Goal: Transaction & Acquisition: Purchase product/service

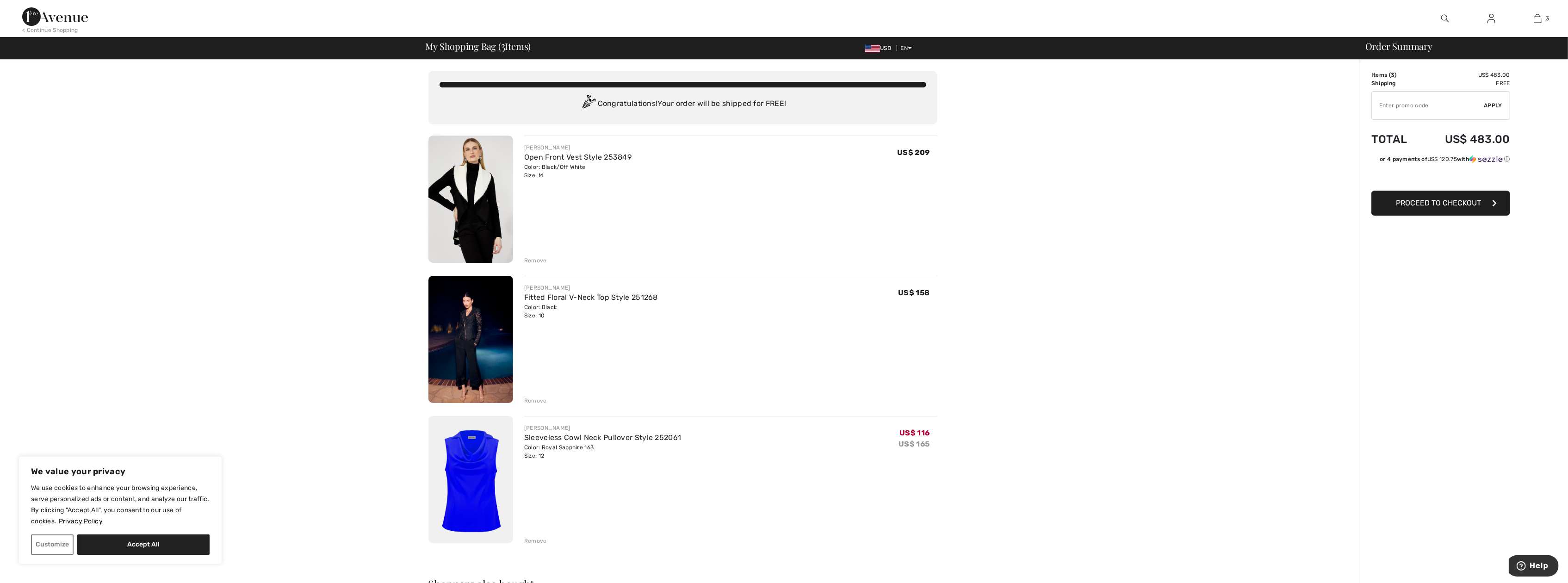
click at [463, 332] on img at bounding box center [471, 339] width 85 height 127
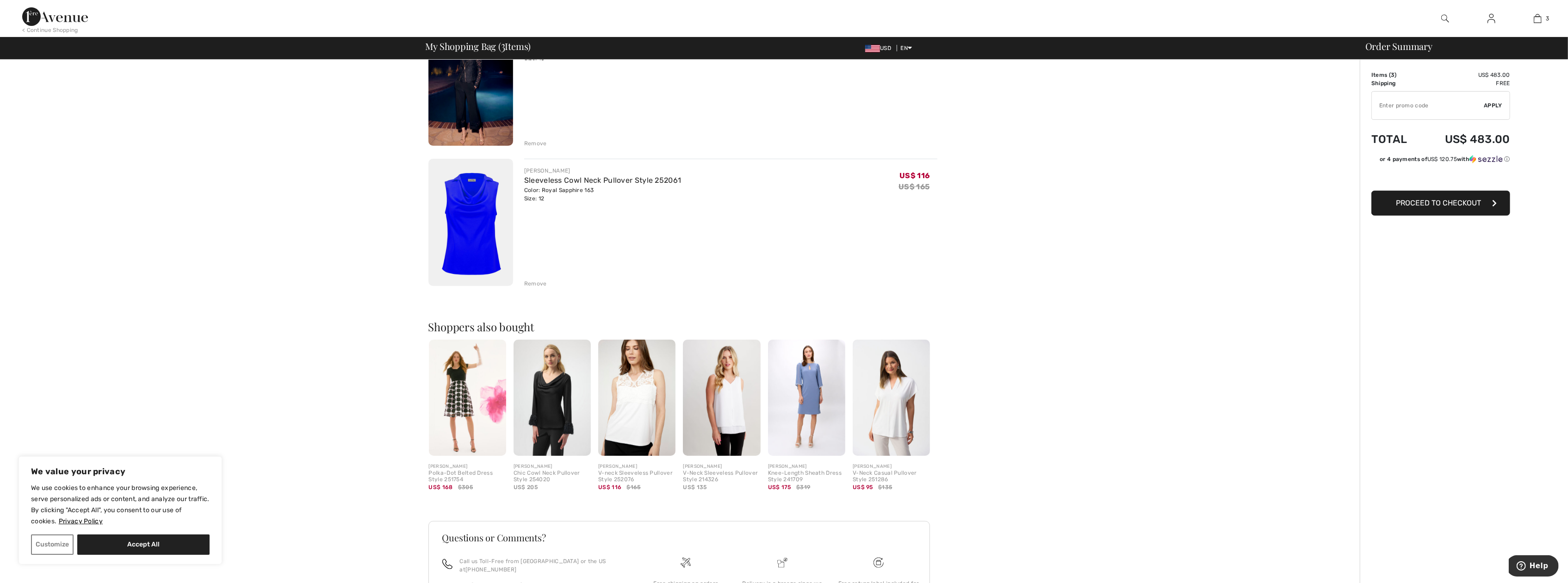
scroll to position [340, 0]
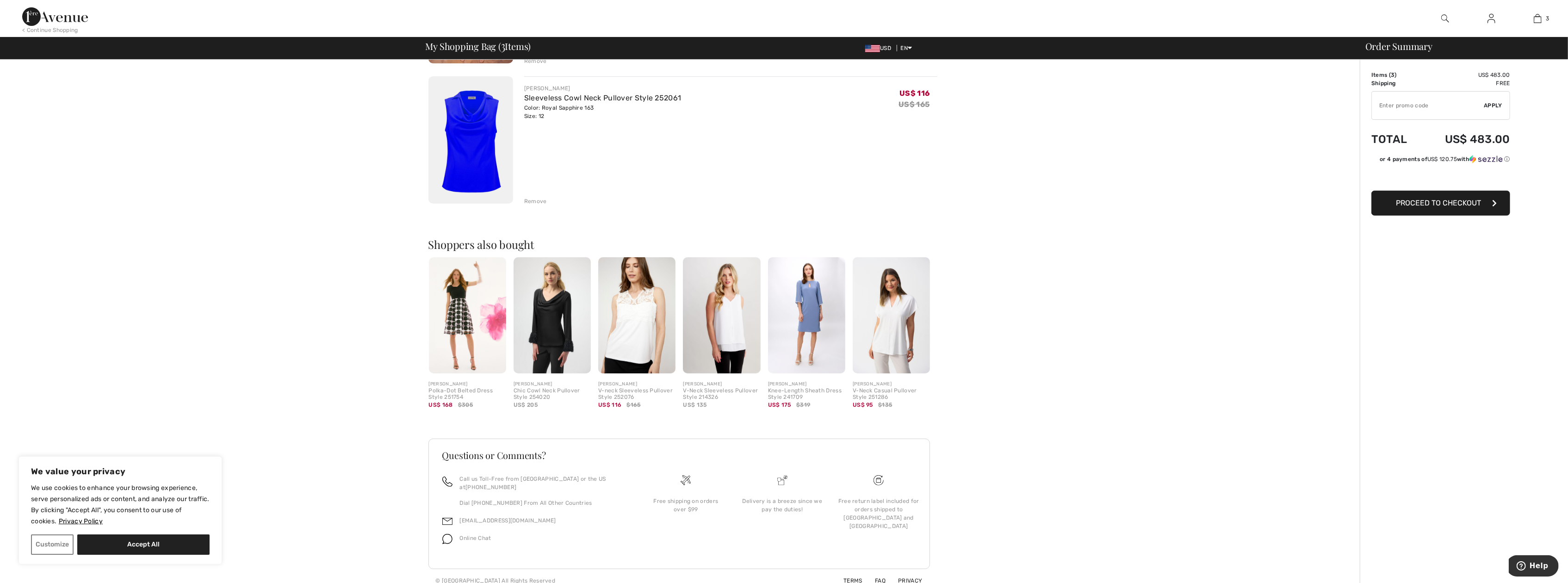
click at [630, 396] on div "V-neck Sleeveless Pullover Style 252076" at bounding box center [636, 394] width 77 height 13
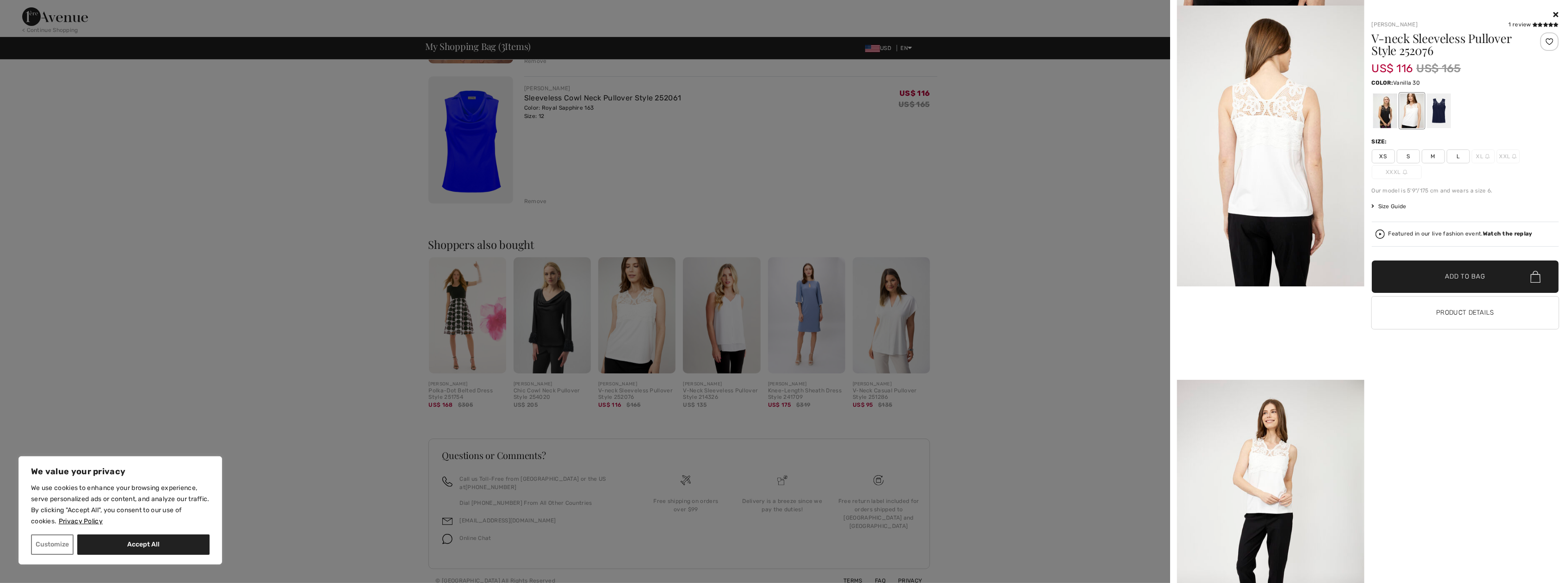
scroll to position [185, 0]
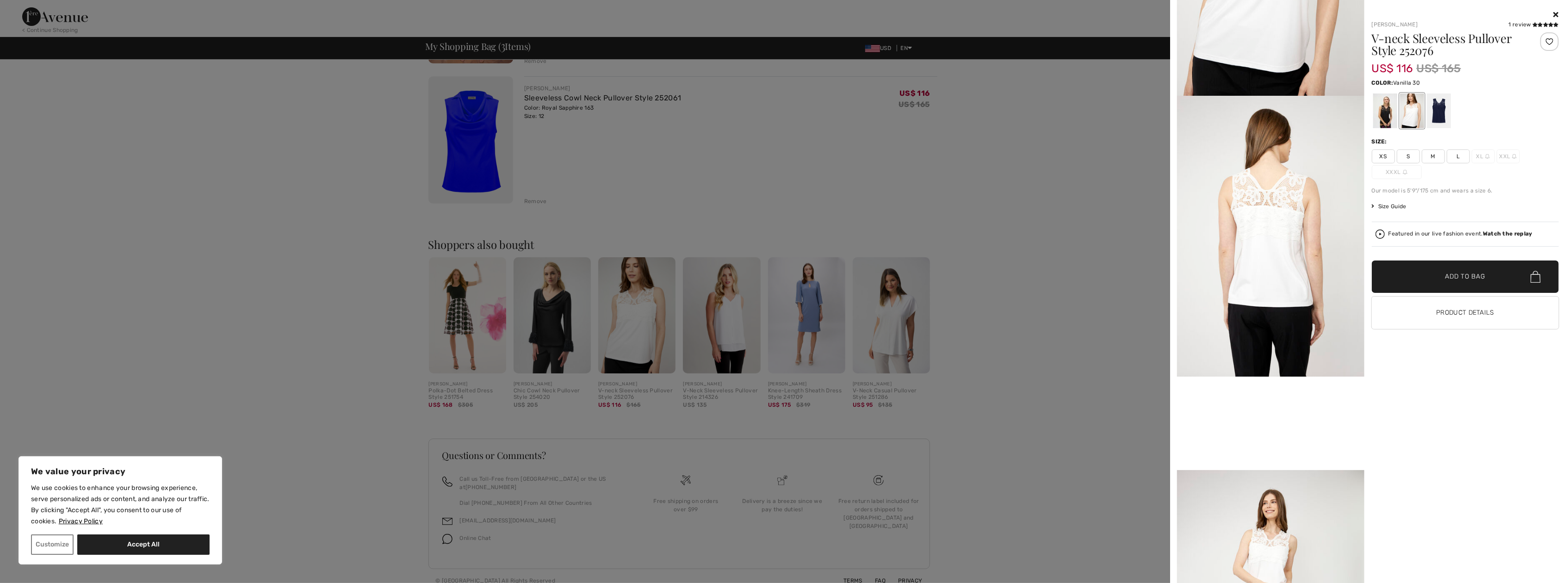
click at [1277, 204] on img at bounding box center [1271, 236] width 188 height 281
click at [1263, 206] on img at bounding box center [1271, 236] width 188 height 281
click at [651, 331] on div at bounding box center [784, 292] width 1568 height 583
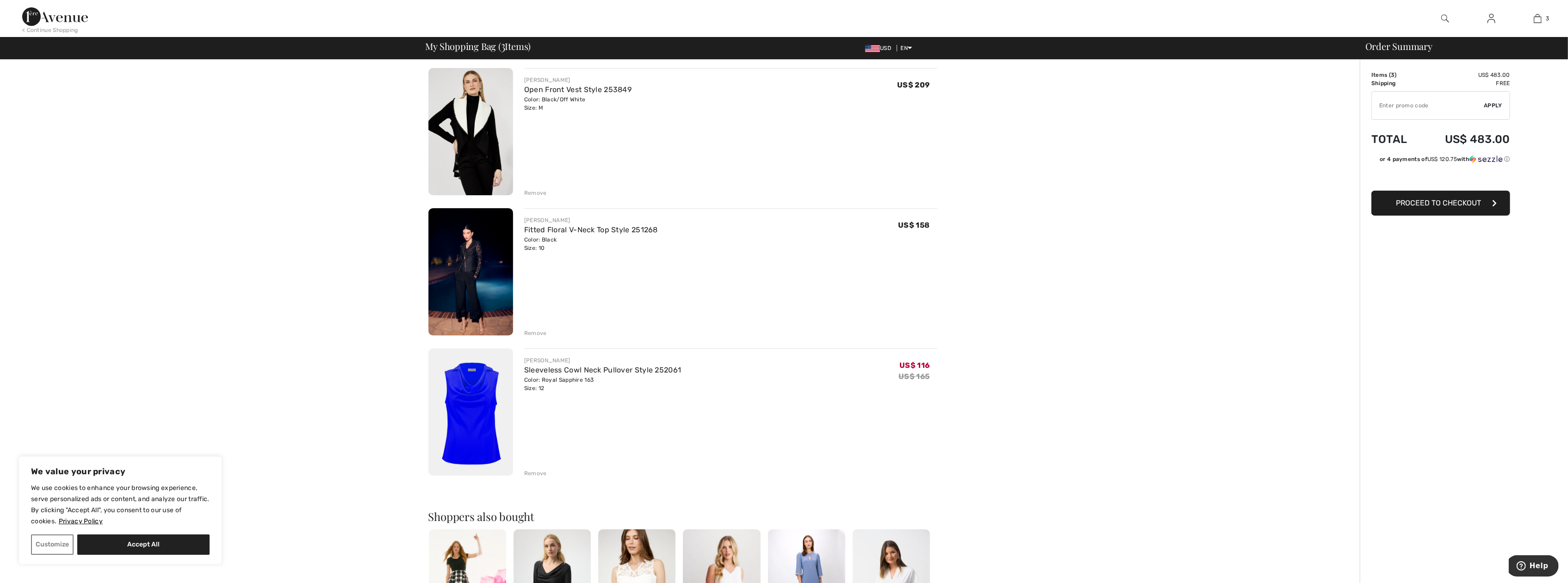
scroll to position [62, 0]
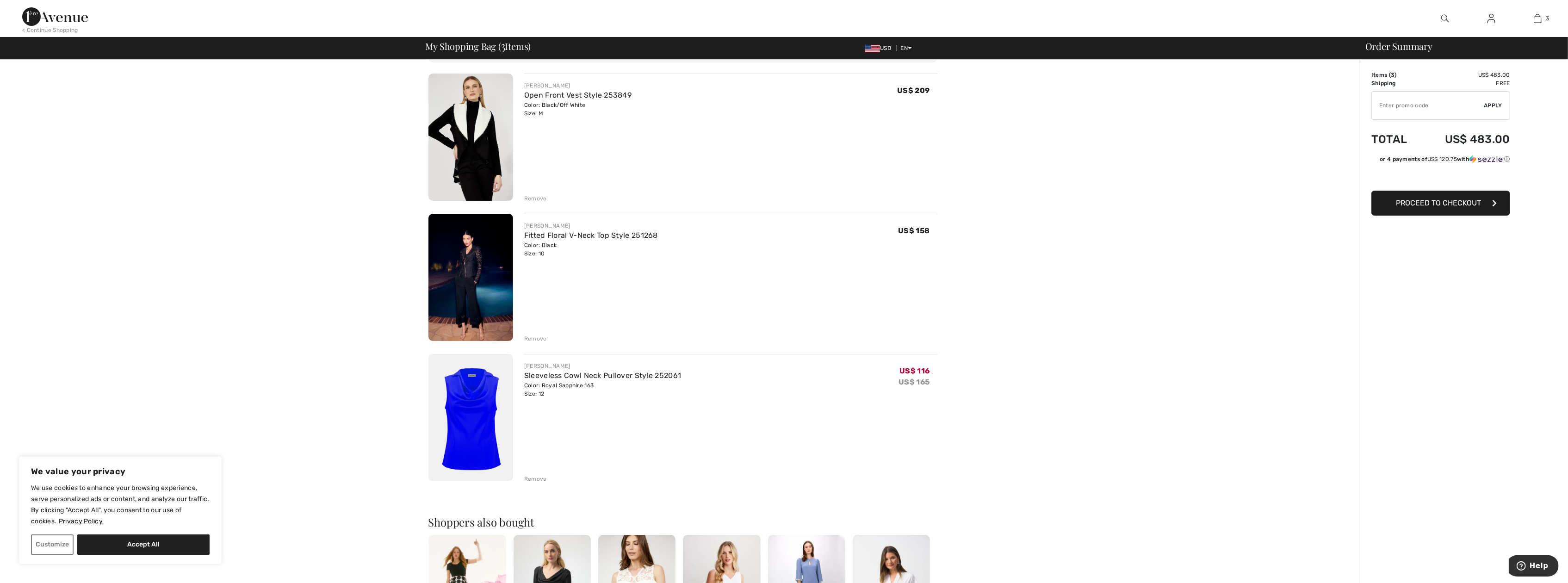
click at [569, 384] on div "Color: Royal Sapphire 163 Size: 12" at bounding box center [602, 389] width 157 height 16
click at [477, 386] on img at bounding box center [471, 417] width 85 height 127
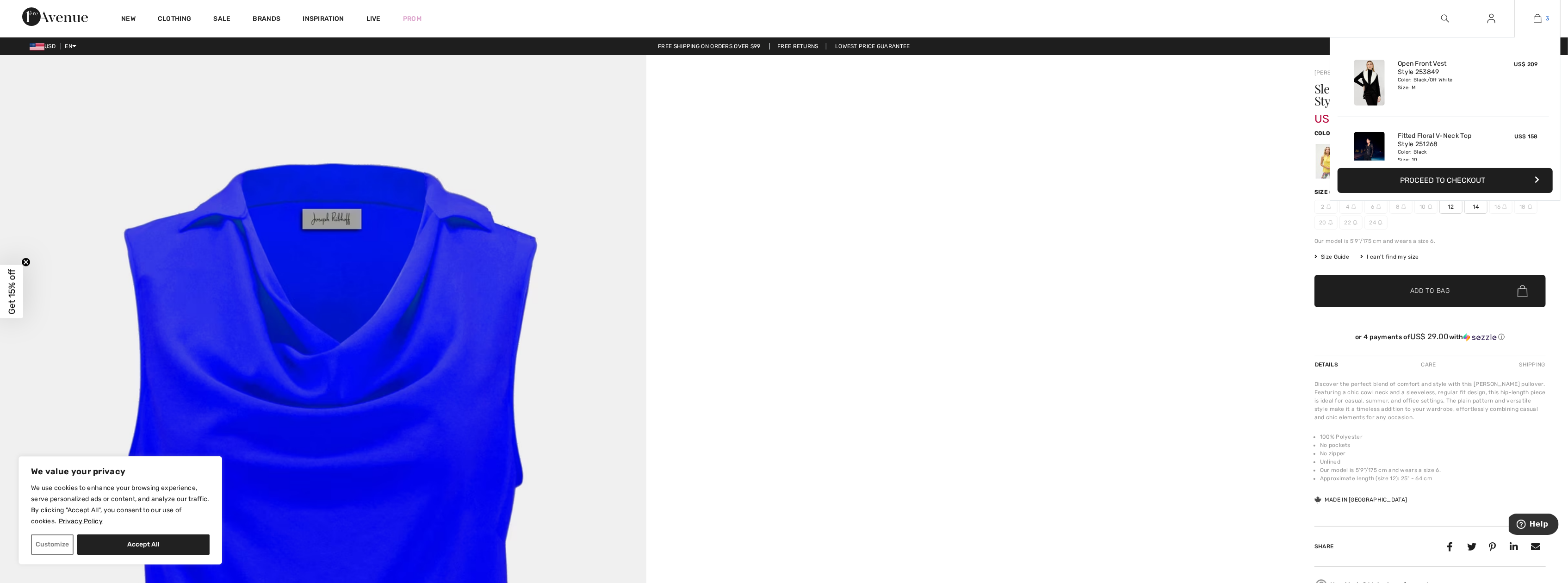
click at [1545, 17] on link "3" at bounding box center [1537, 18] width 45 height 11
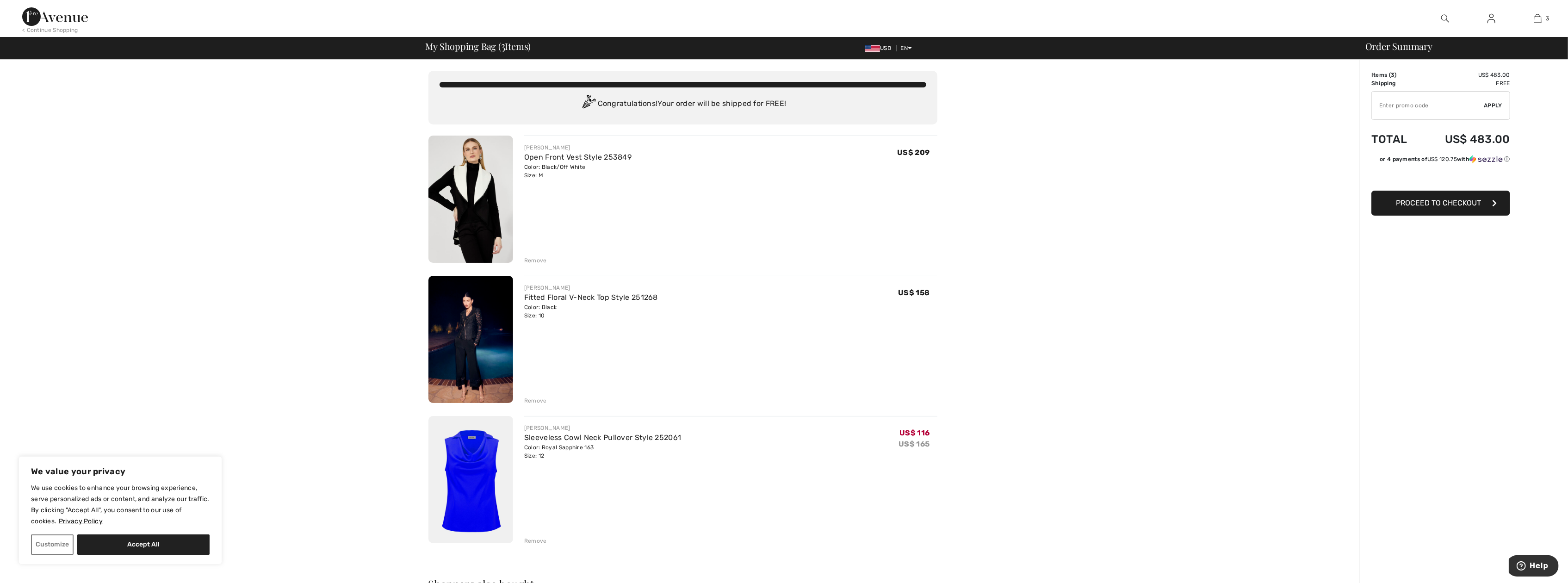
click at [531, 398] on div "Remove" at bounding box center [535, 401] width 22 height 9
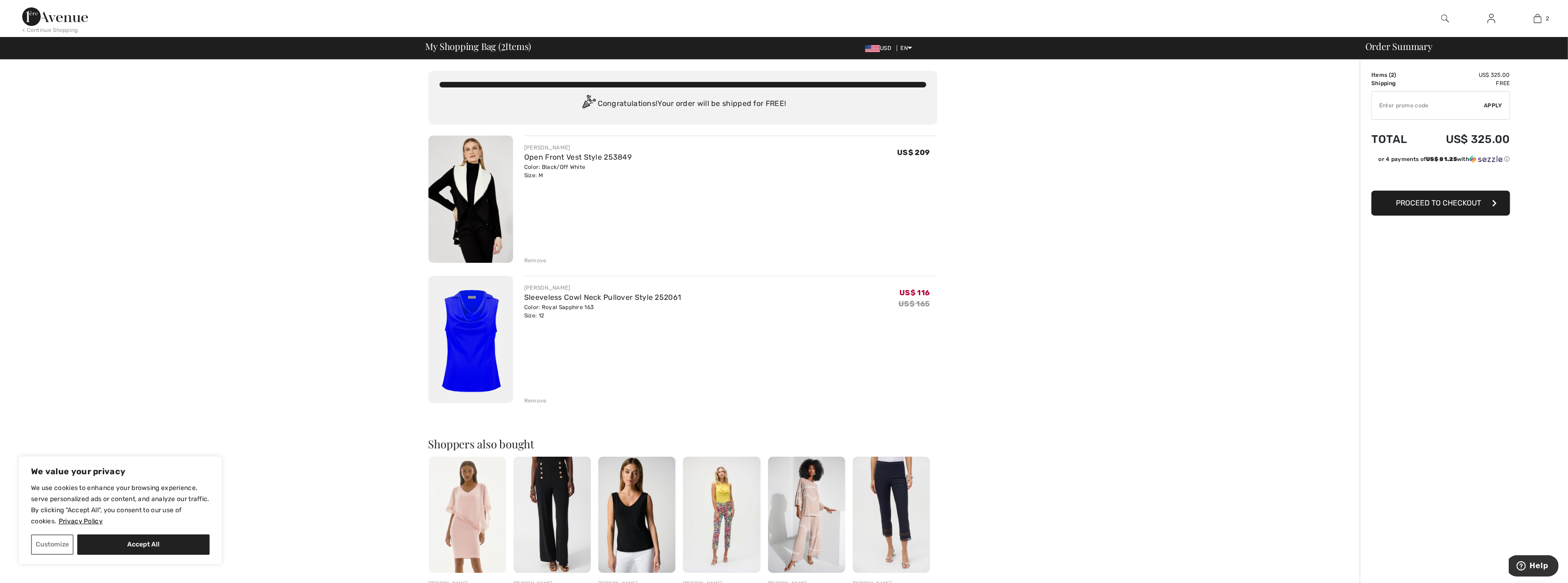
click at [541, 396] on div "Remove" at bounding box center [730, 400] width 413 height 10
click at [534, 398] on div "Remove" at bounding box center [535, 401] width 22 height 9
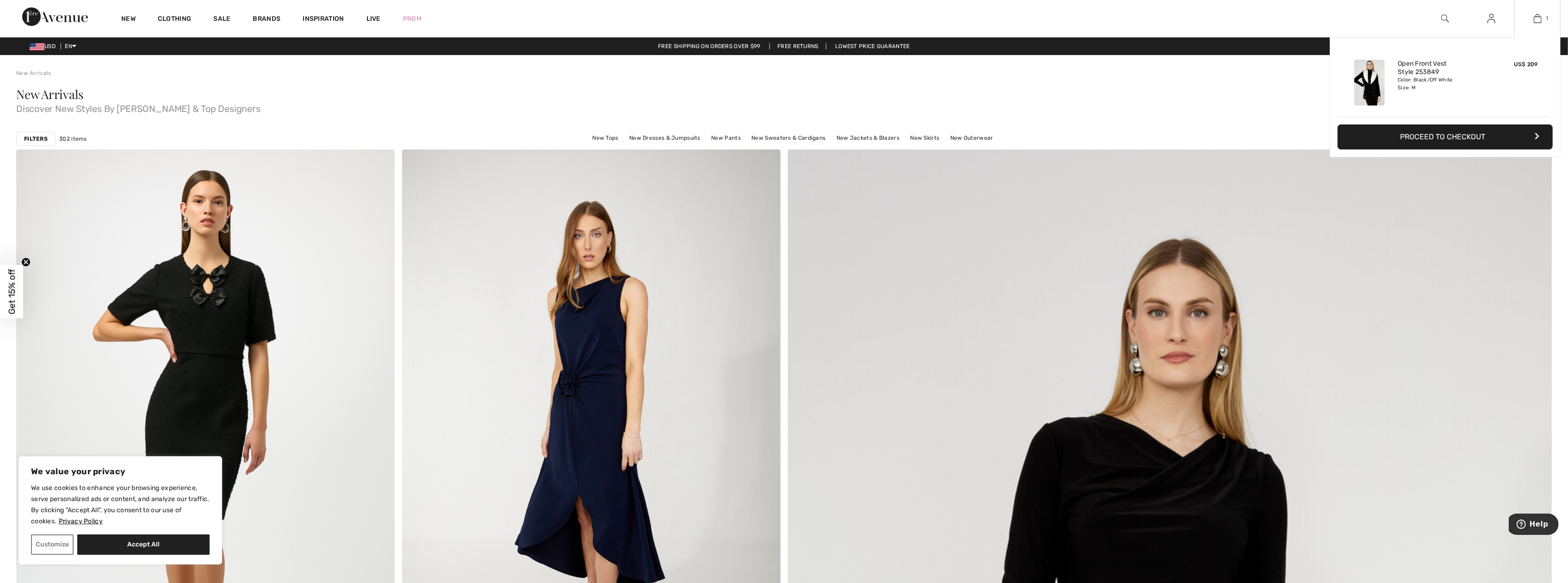
click at [1543, 21] on link "1" at bounding box center [1537, 18] width 45 height 11
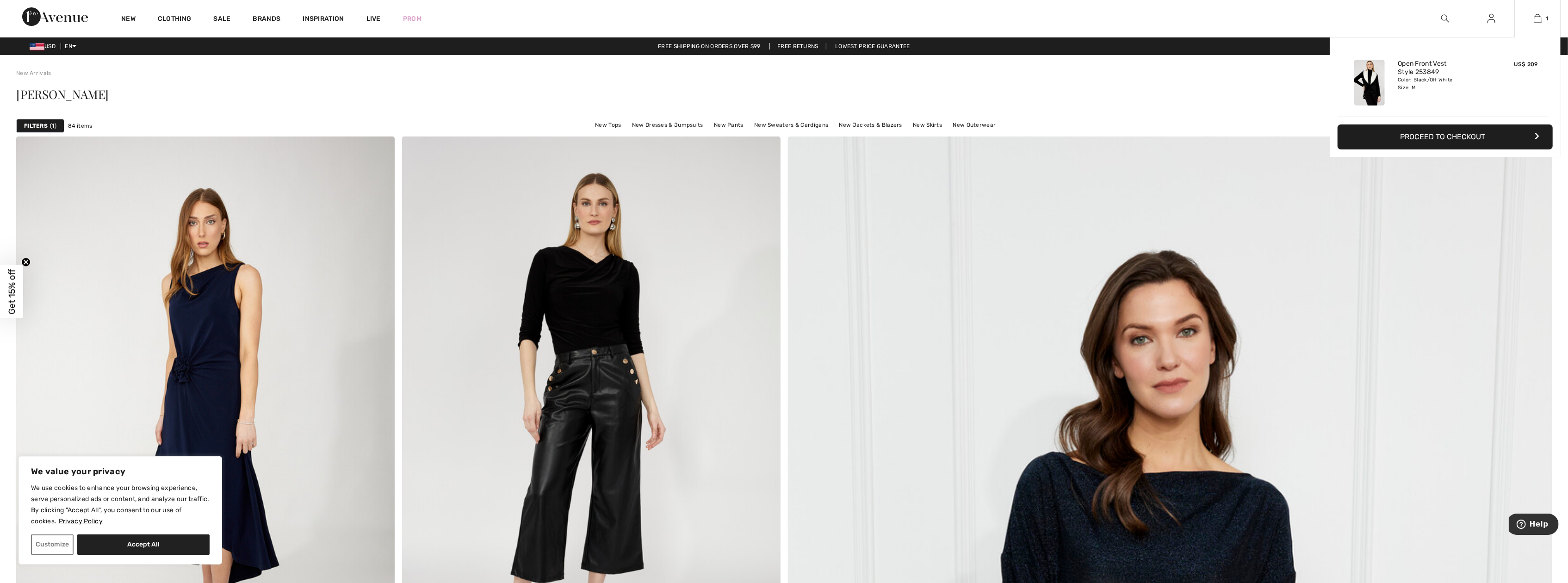
click at [1544, 24] on div "1 Added to Bag Frank Lyman Open Front Vest Style 253849 US$ 209 Color: Black/Of…" at bounding box center [1538, 18] width 47 height 37
click at [1408, 72] on link "Open Front Vest Style 253849" at bounding box center [1443, 67] width 91 height 16
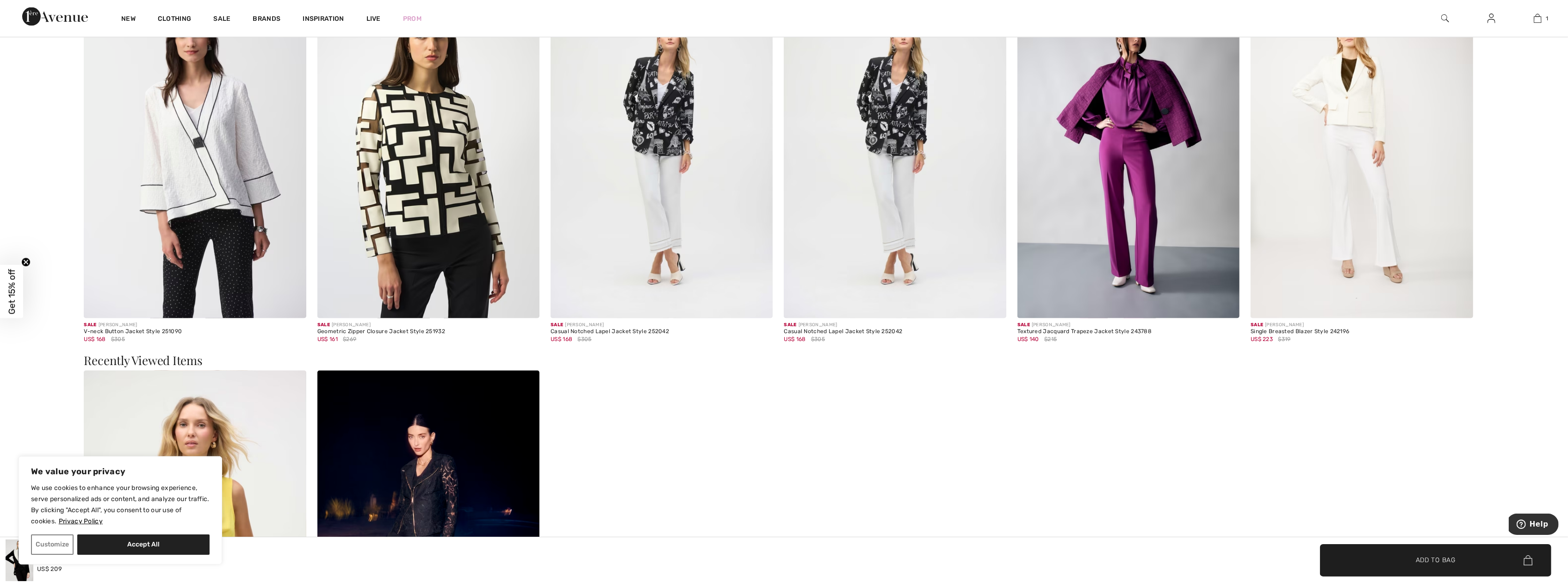
scroll to position [2097, 0]
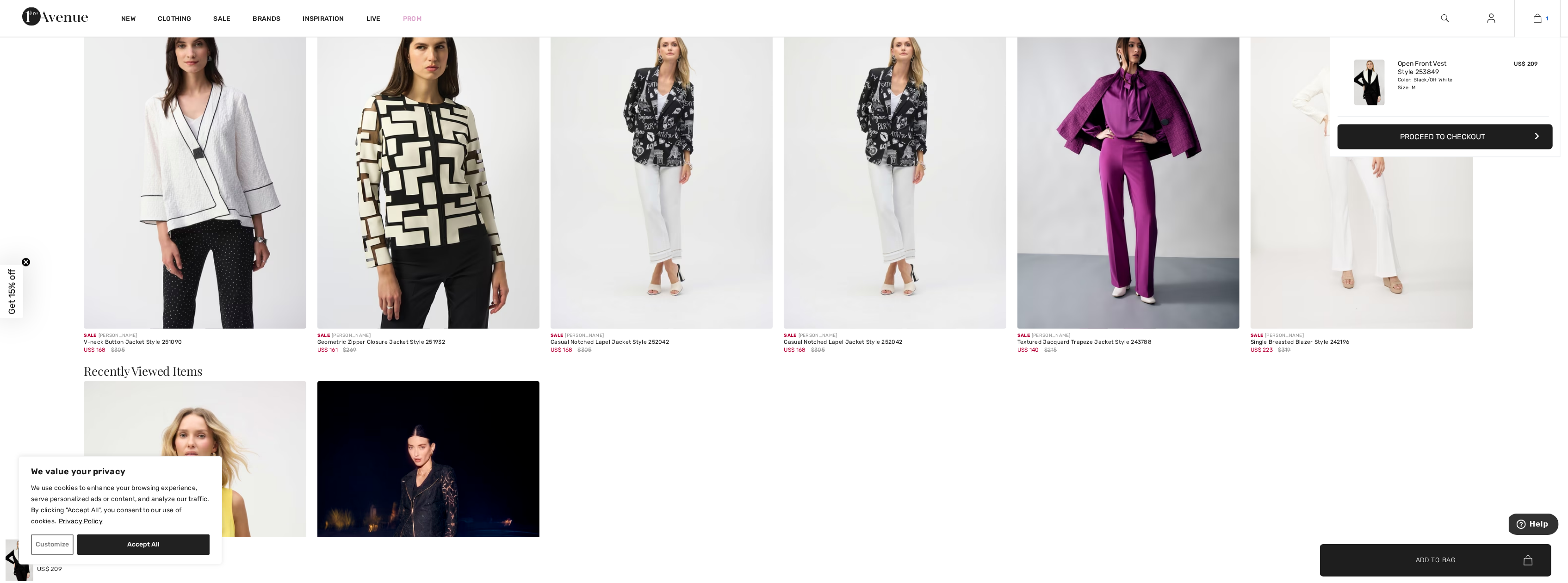
click at [1533, 17] on img at bounding box center [1537, 18] width 8 height 11
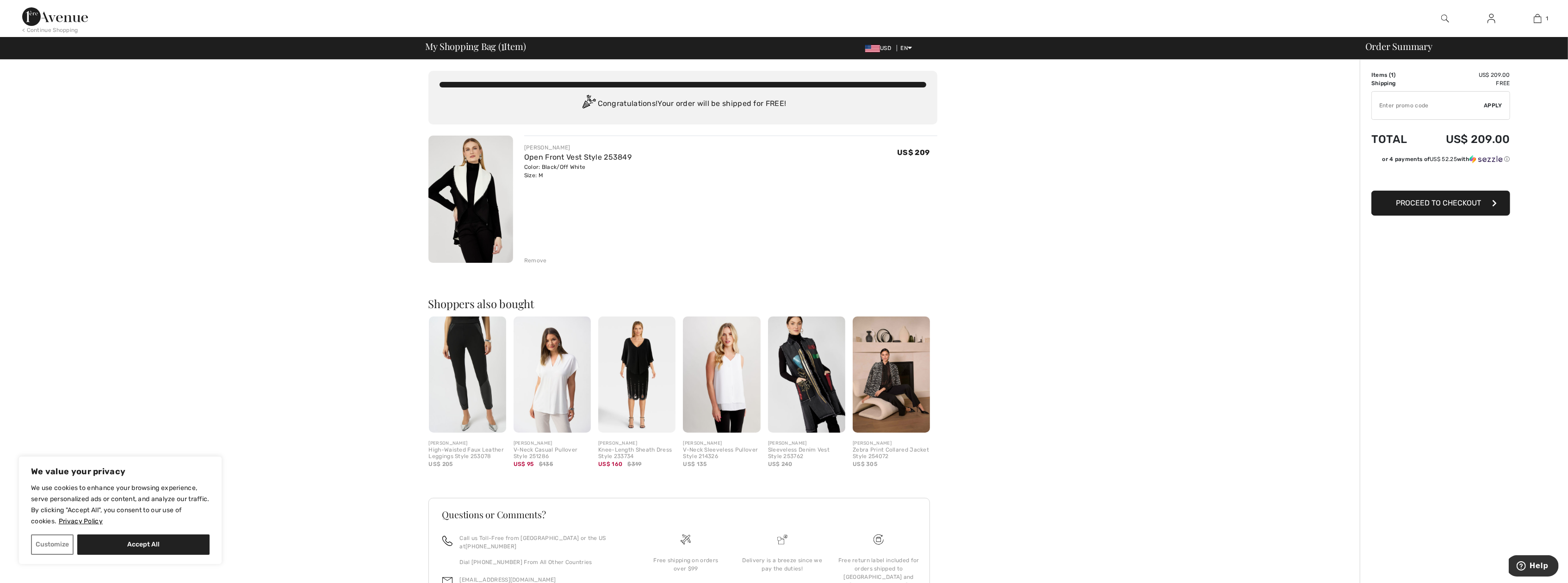
click at [653, 383] on img at bounding box center [636, 375] width 77 height 116
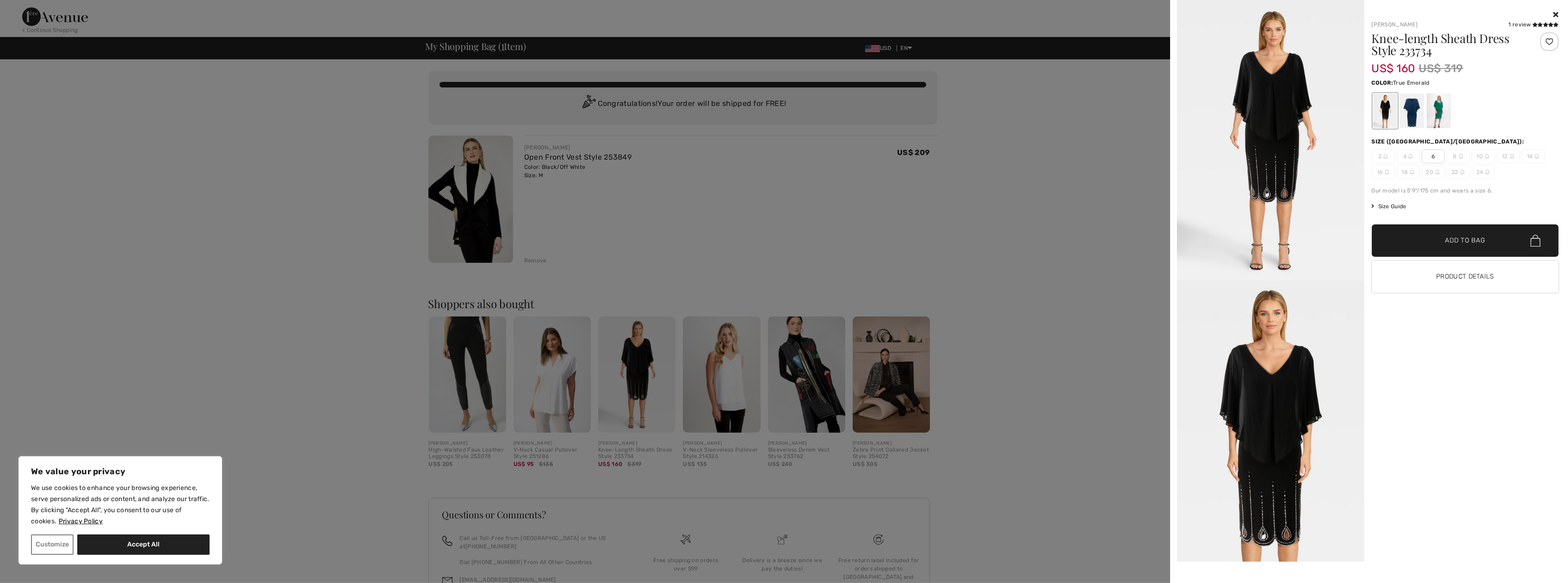
click at [1438, 124] on div at bounding box center [1438, 111] width 24 height 35
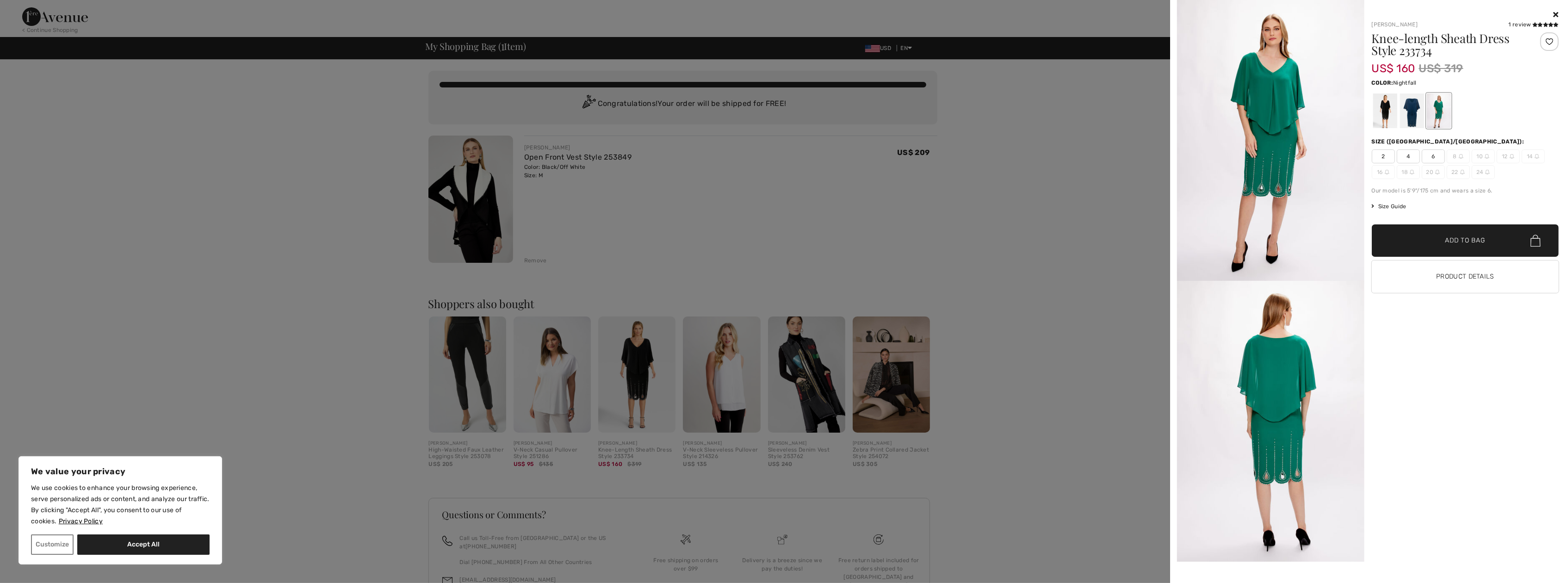
click at [1417, 122] on div at bounding box center [1412, 111] width 24 height 35
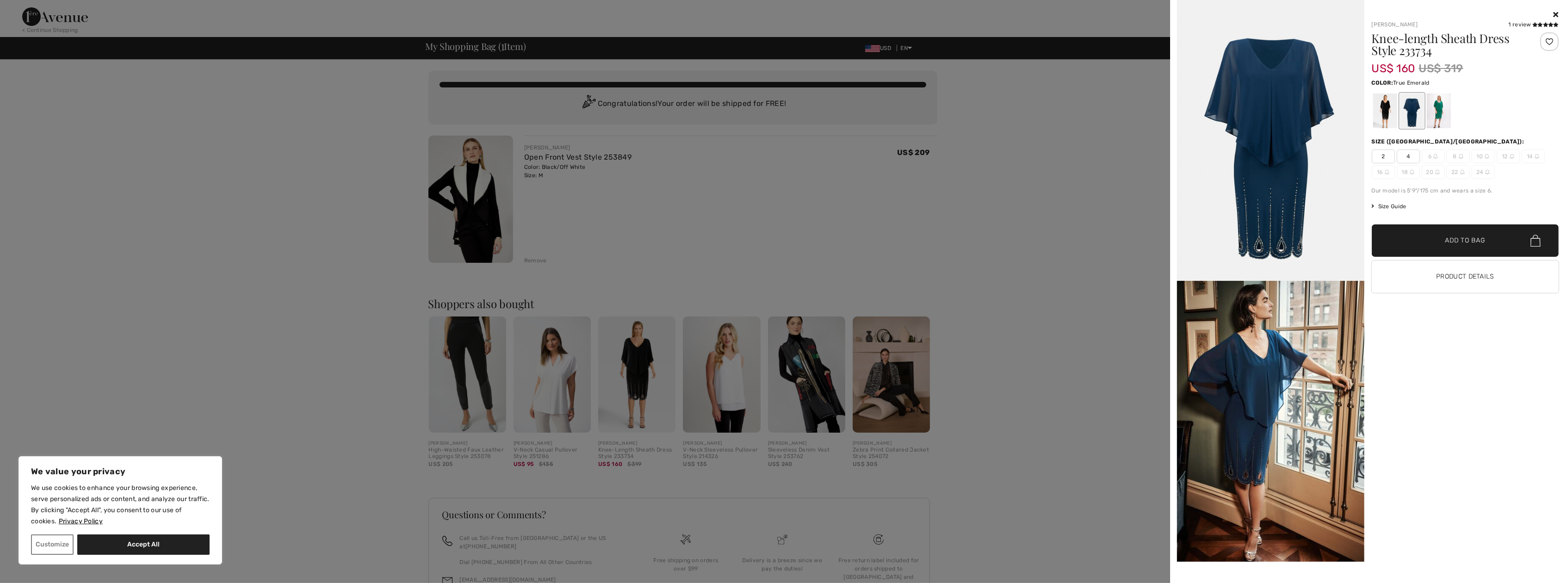
click at [1440, 112] on div at bounding box center [1438, 111] width 24 height 35
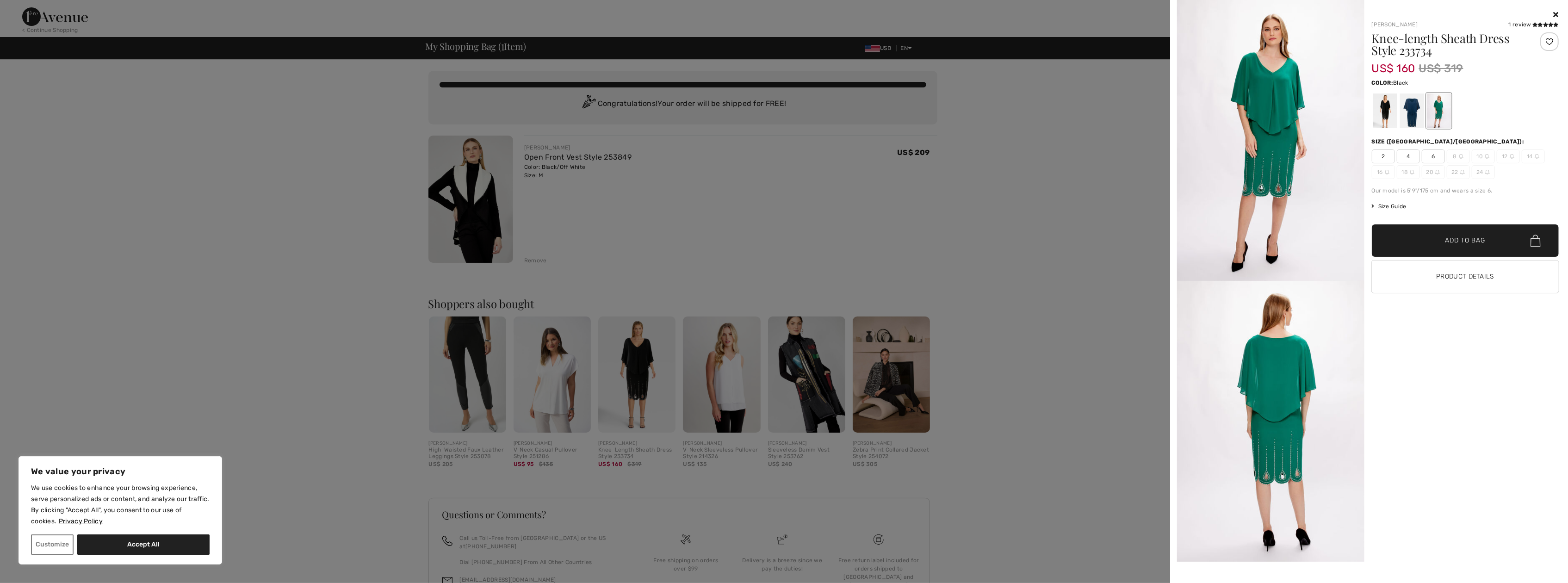
click at [1380, 113] on div at bounding box center [1385, 111] width 24 height 35
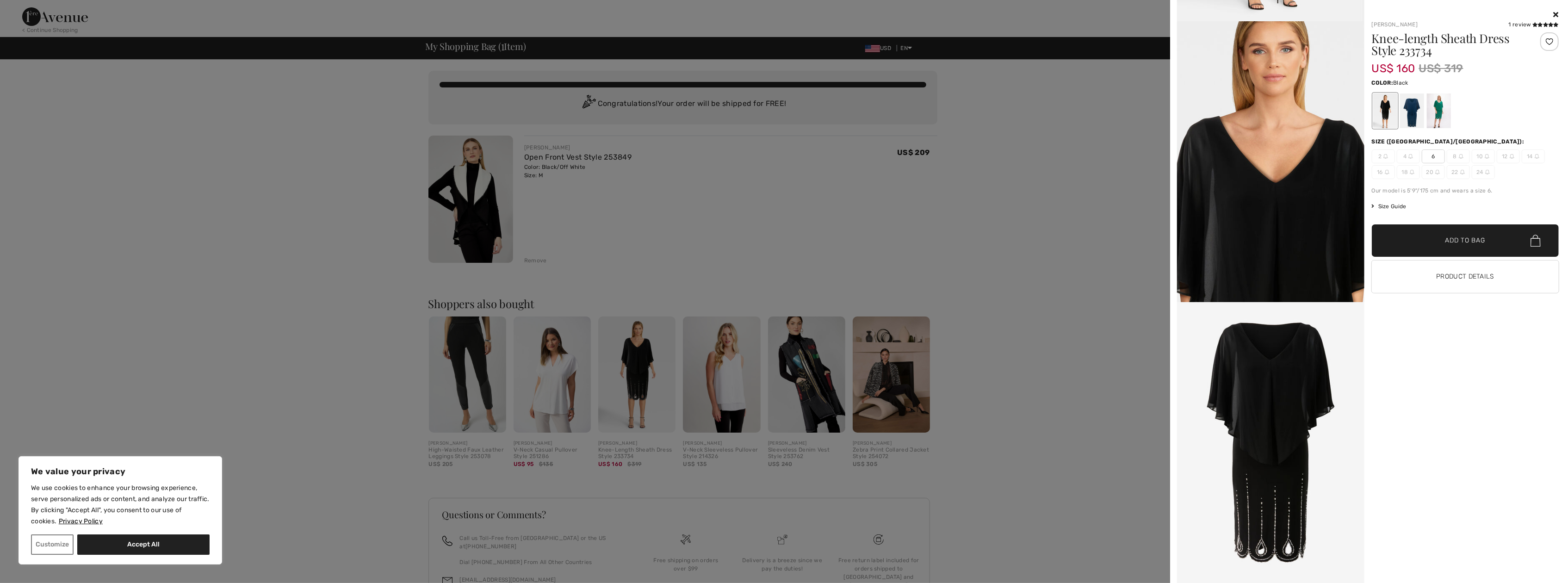
scroll to position [1342, 0]
click at [740, 393] on div at bounding box center [784, 292] width 1568 height 583
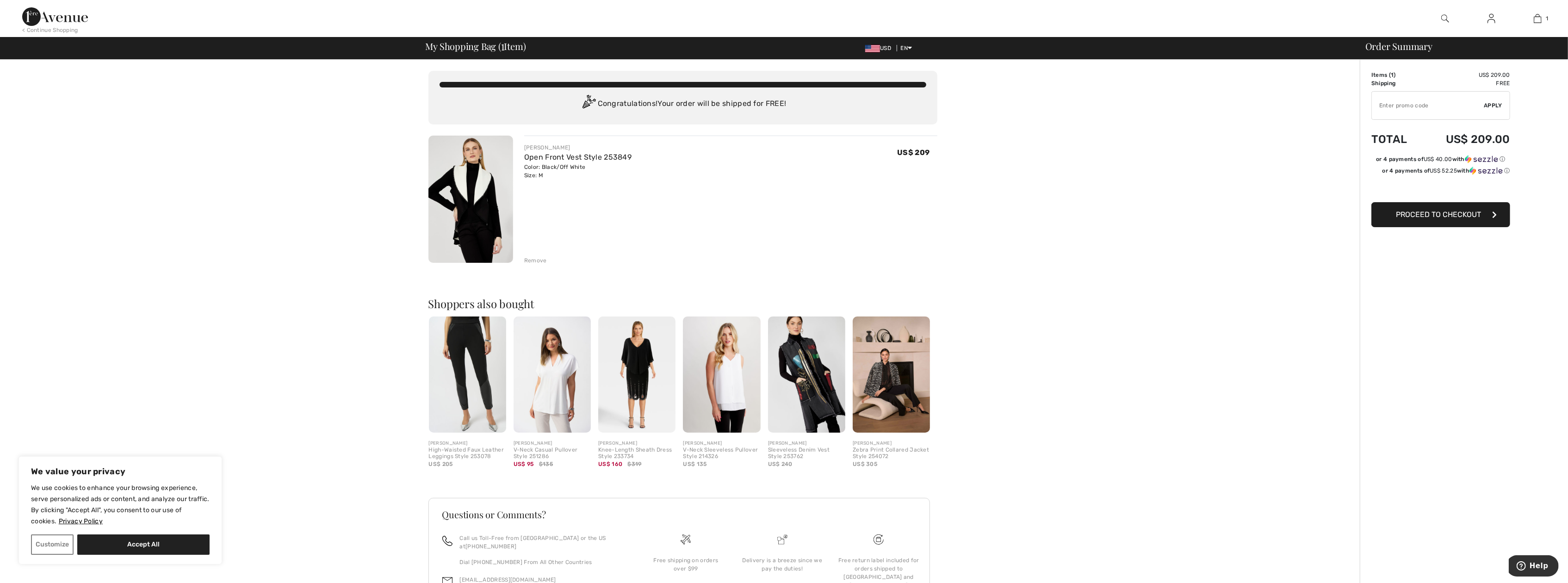
click at [735, 387] on img at bounding box center [721, 375] width 77 height 116
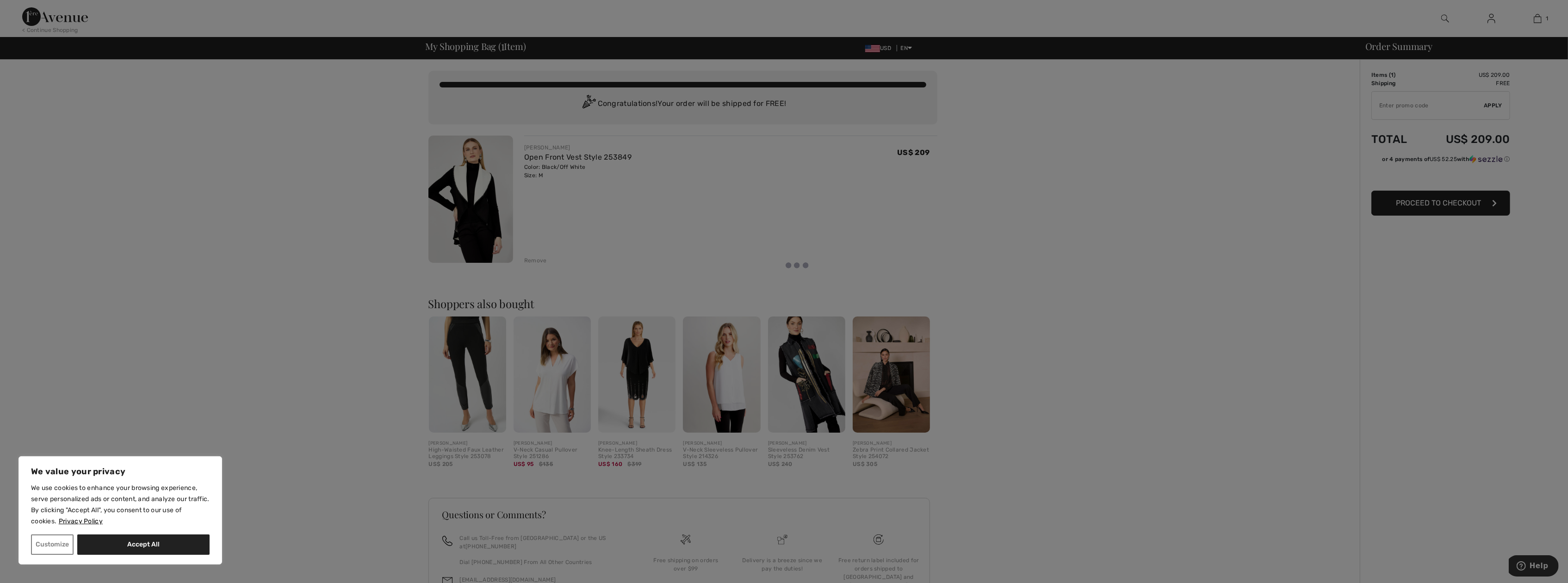
click at [721, 385] on div at bounding box center [784, 292] width 1568 height 583
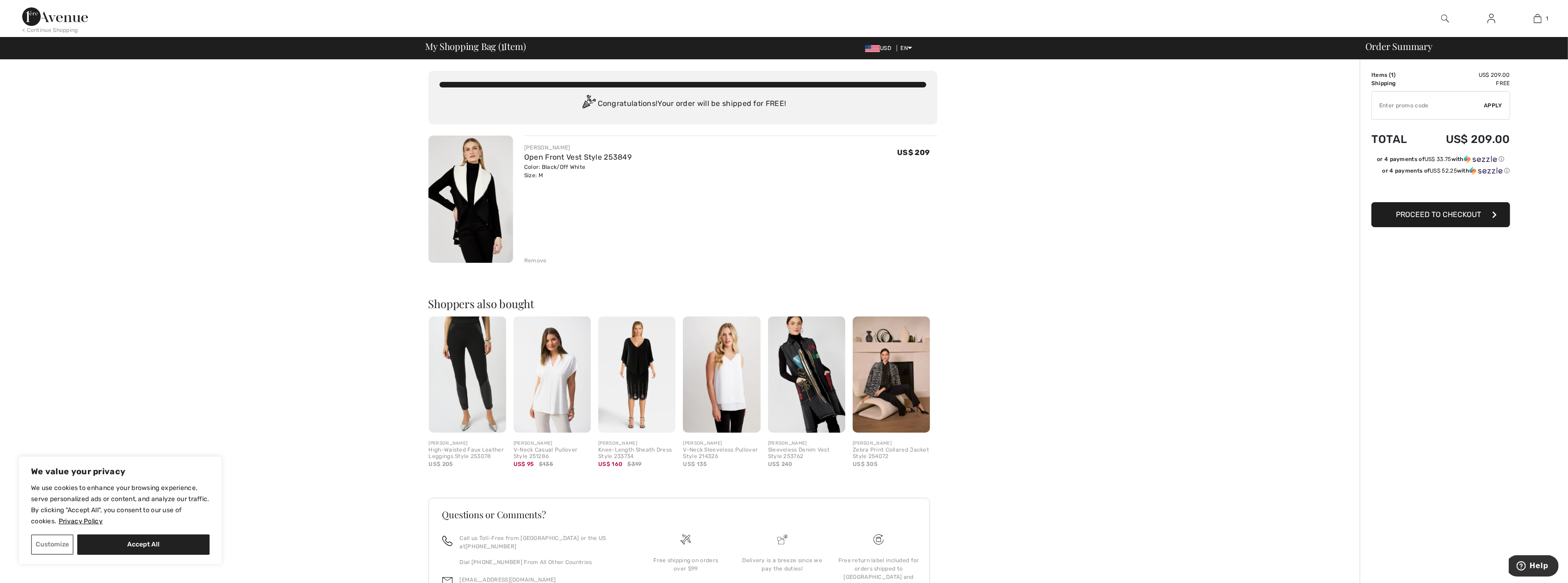
click at [723, 380] on img at bounding box center [721, 375] width 77 height 116
click at [723, 380] on div at bounding box center [784, 292] width 1568 height 583
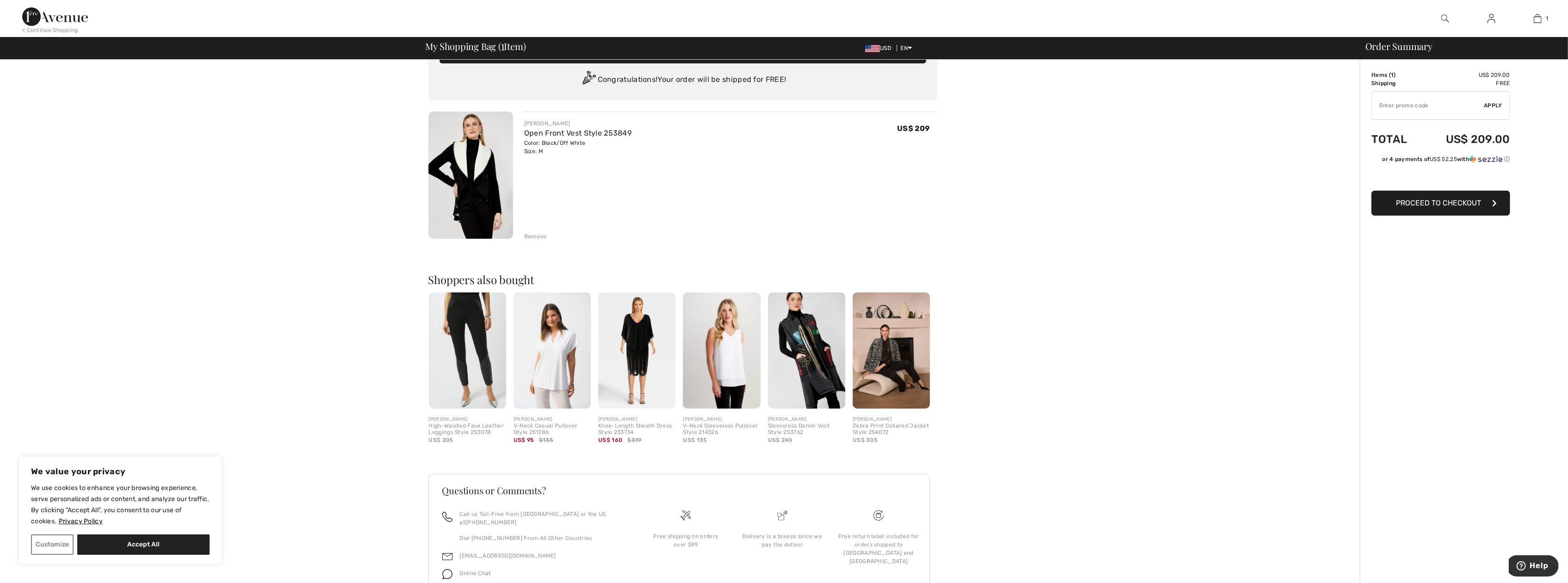
scroll to position [0, 0]
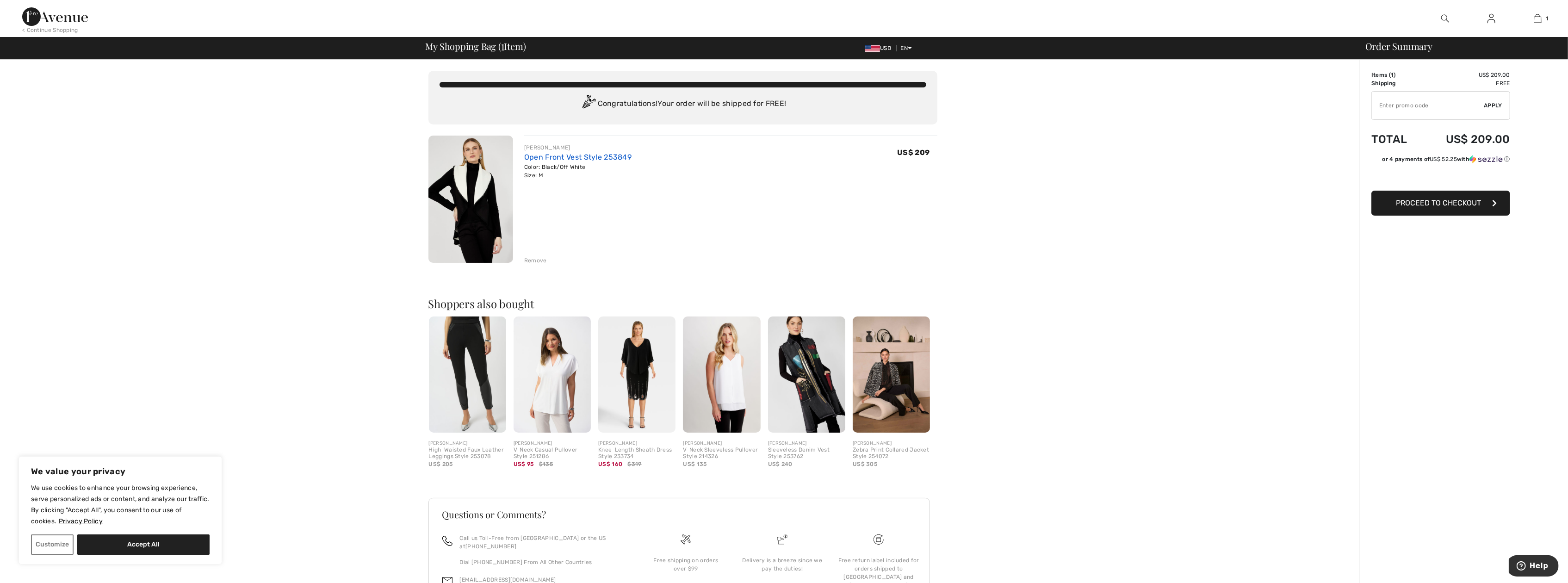
click at [560, 153] on link "Open Front Vest Style 253849" at bounding box center [577, 157] width 107 height 9
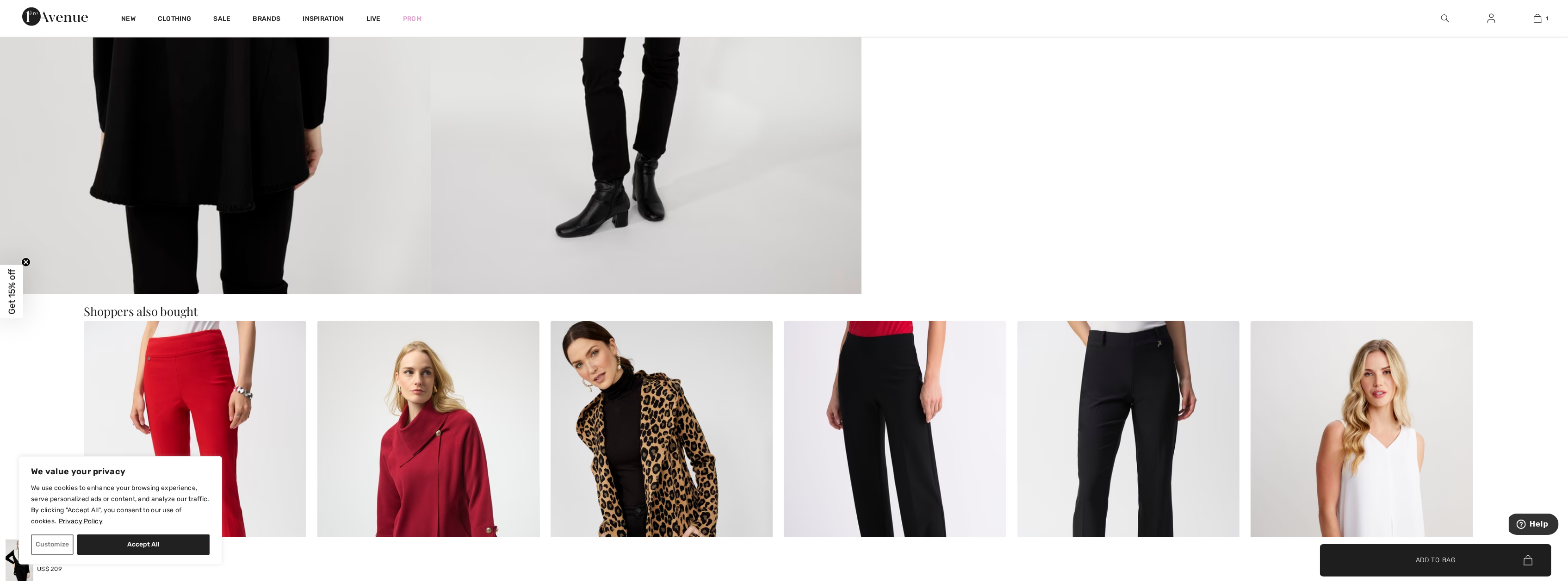
scroll to position [1217, 0]
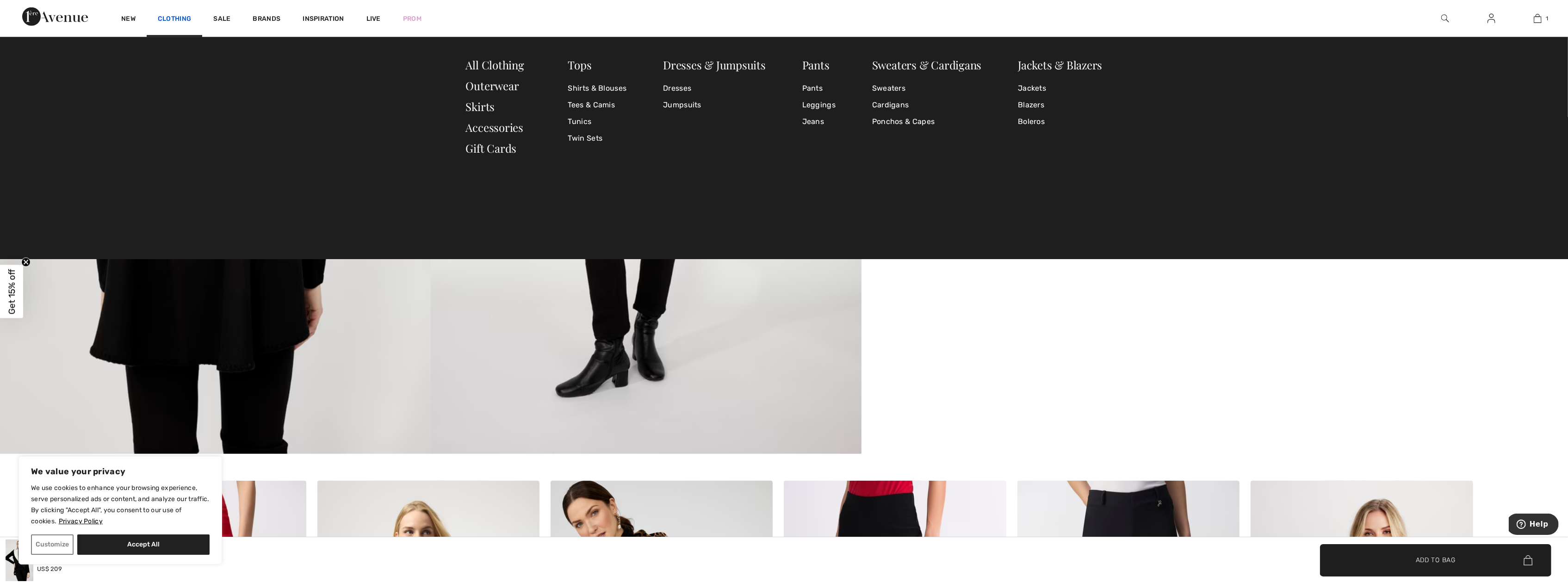
click at [185, 22] on link "Clothing" at bounding box center [175, 19] width 34 height 10
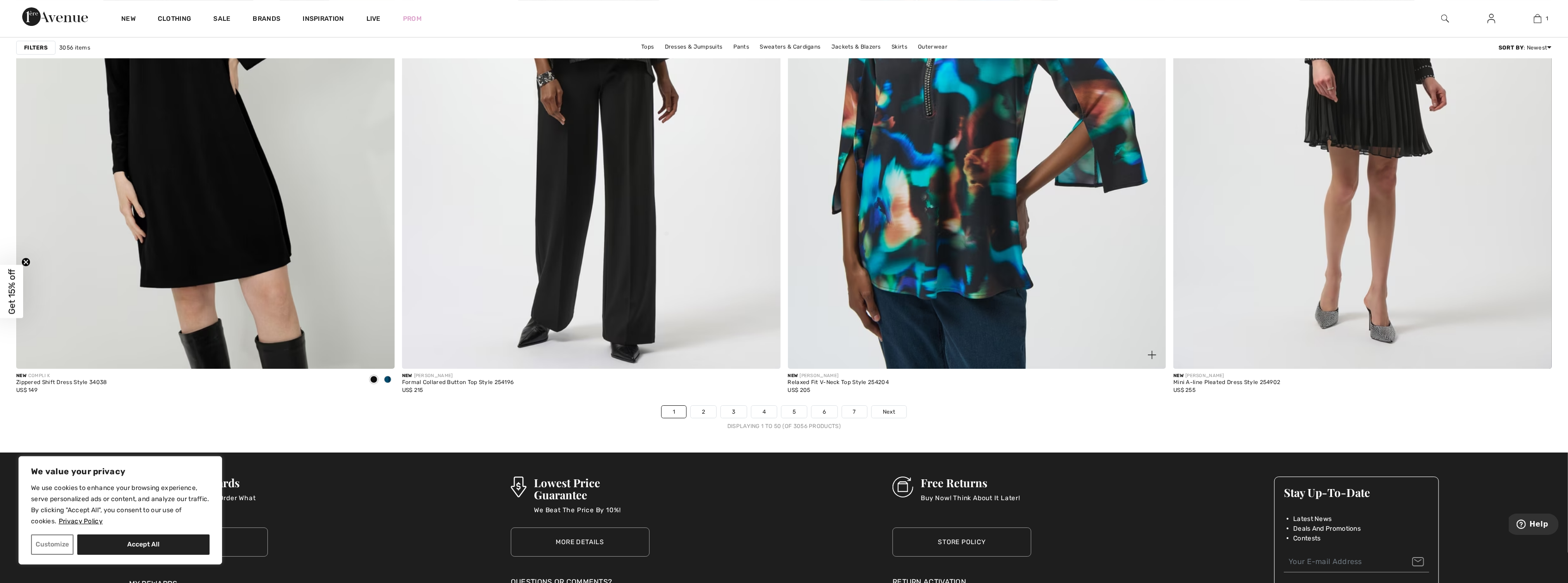
scroll to position [8972, 0]
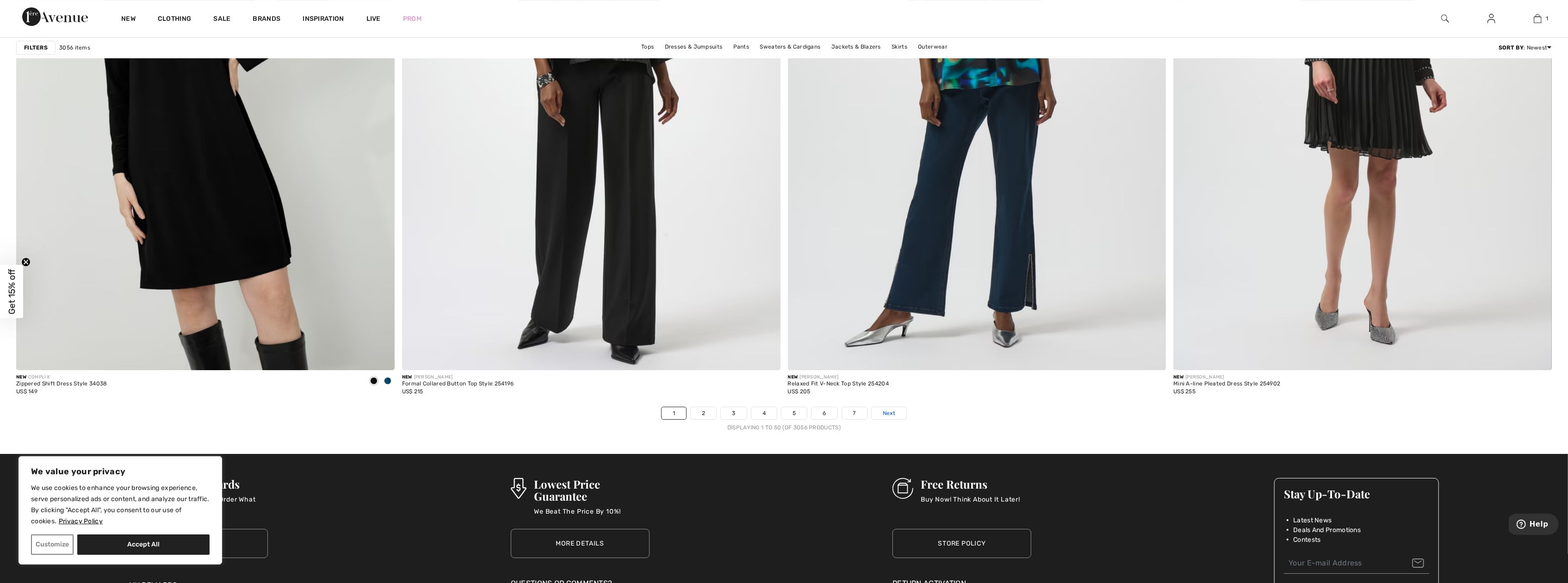
drag, startPoint x: 896, startPoint y: 416, endPoint x: 896, endPoint y: 411, distance: 5.0
click at [896, 415] on link "Next" at bounding box center [889, 413] width 35 height 12
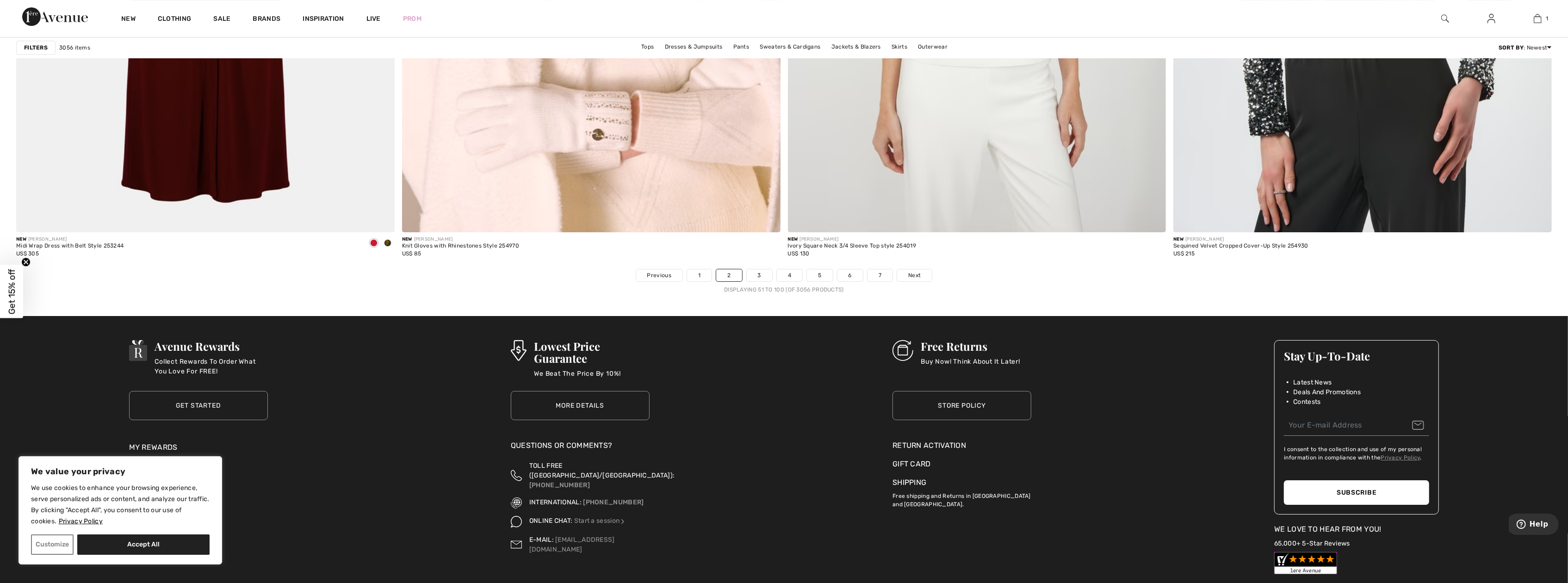
scroll to position [9204, 0]
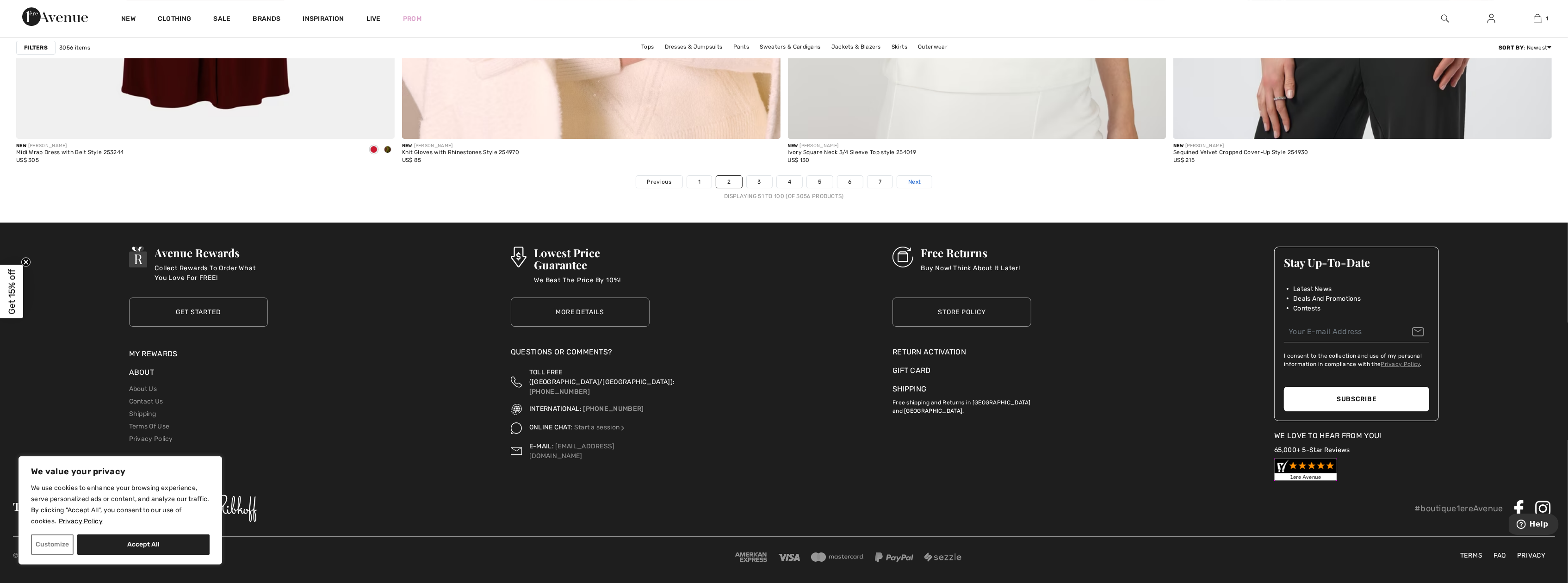
click at [908, 185] on link "Next" at bounding box center [915, 182] width 35 height 12
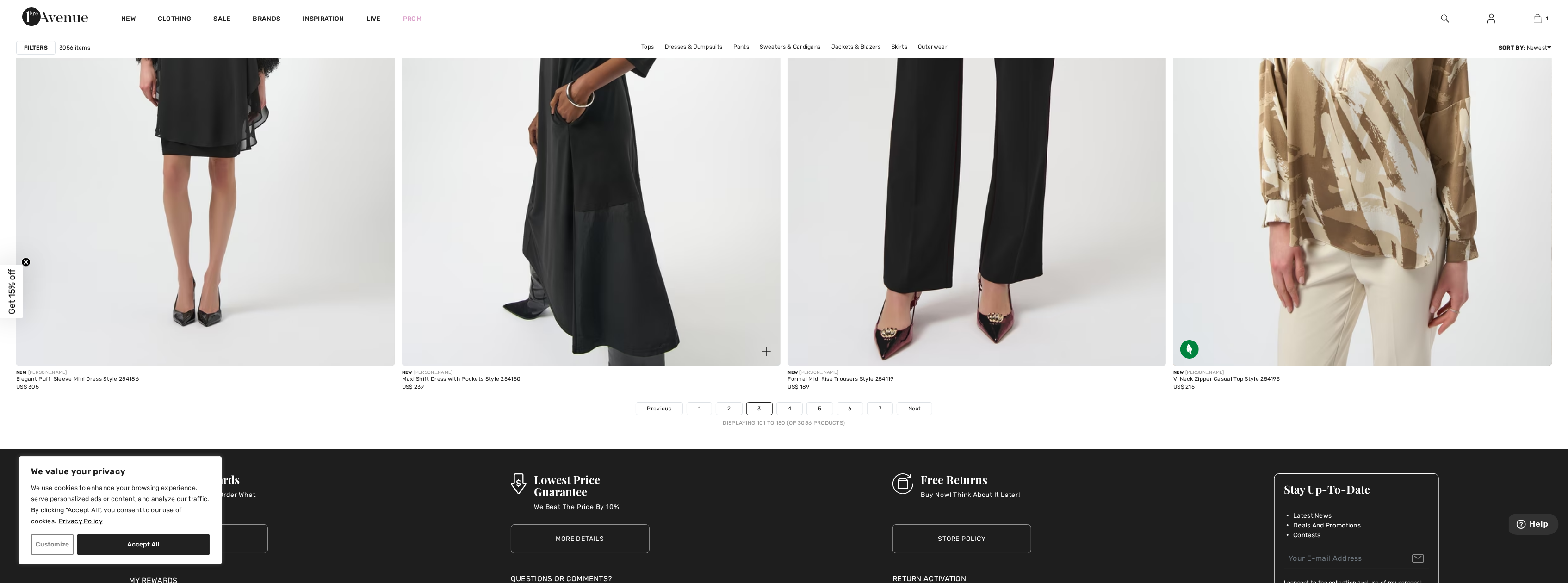
scroll to position [8972, 0]
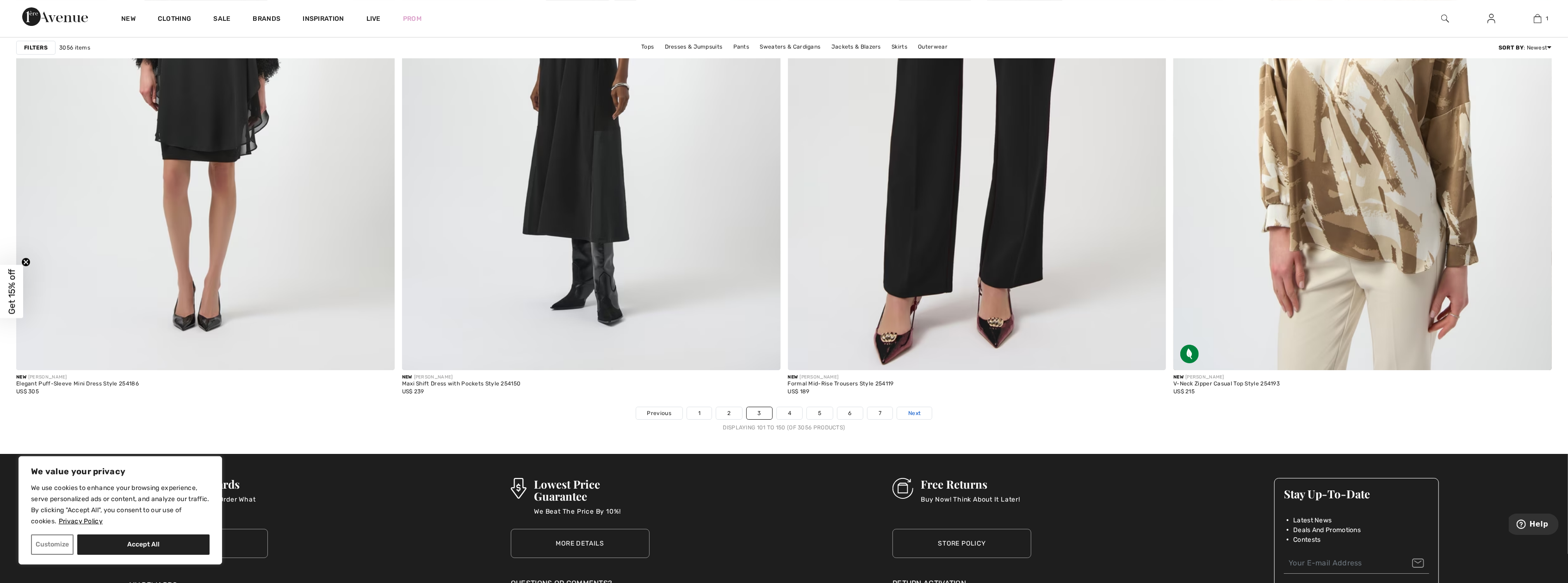
click at [909, 415] on span "Next" at bounding box center [915, 413] width 12 height 9
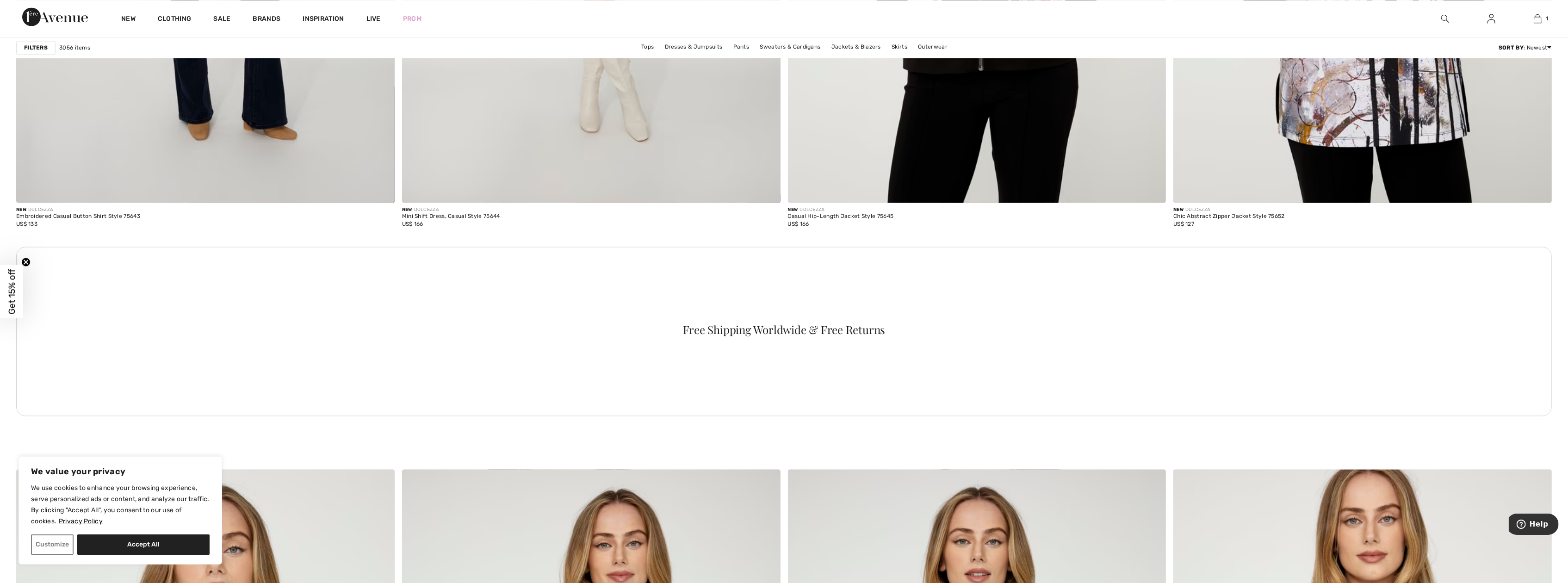
scroll to position [7083, 0]
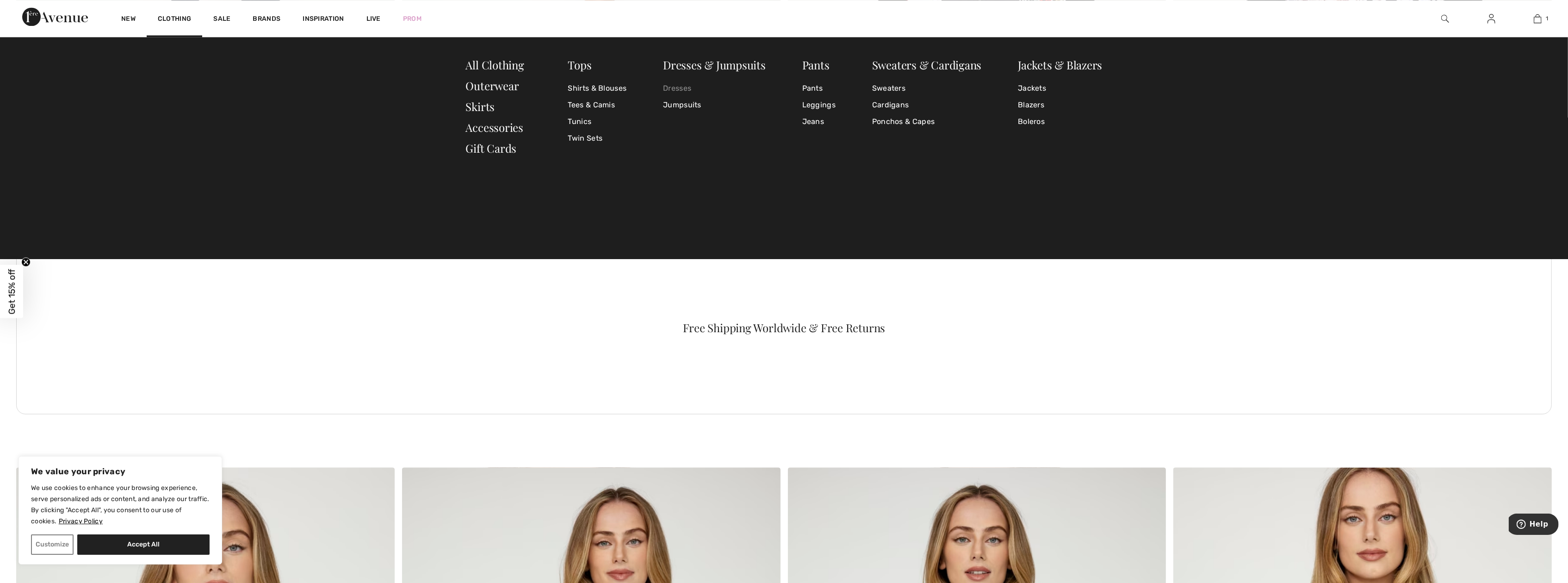
click at [677, 87] on link "Dresses" at bounding box center [714, 88] width 103 height 16
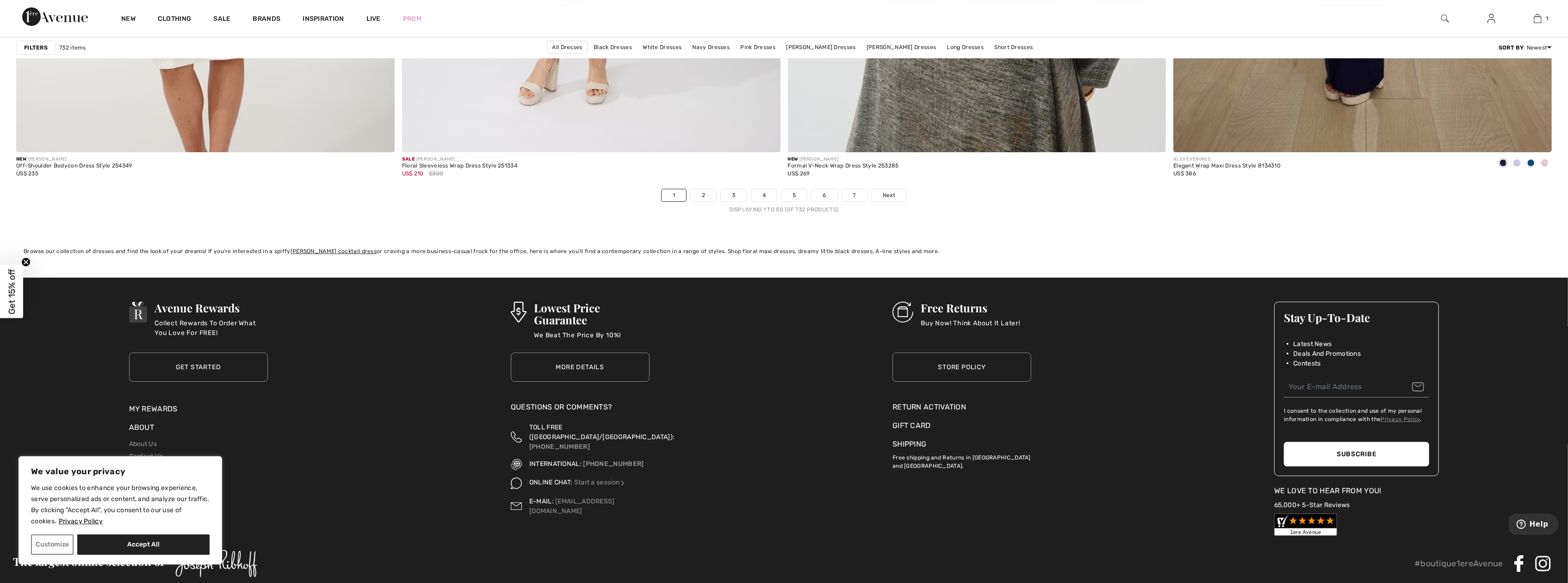
scroll to position [9255, 0]
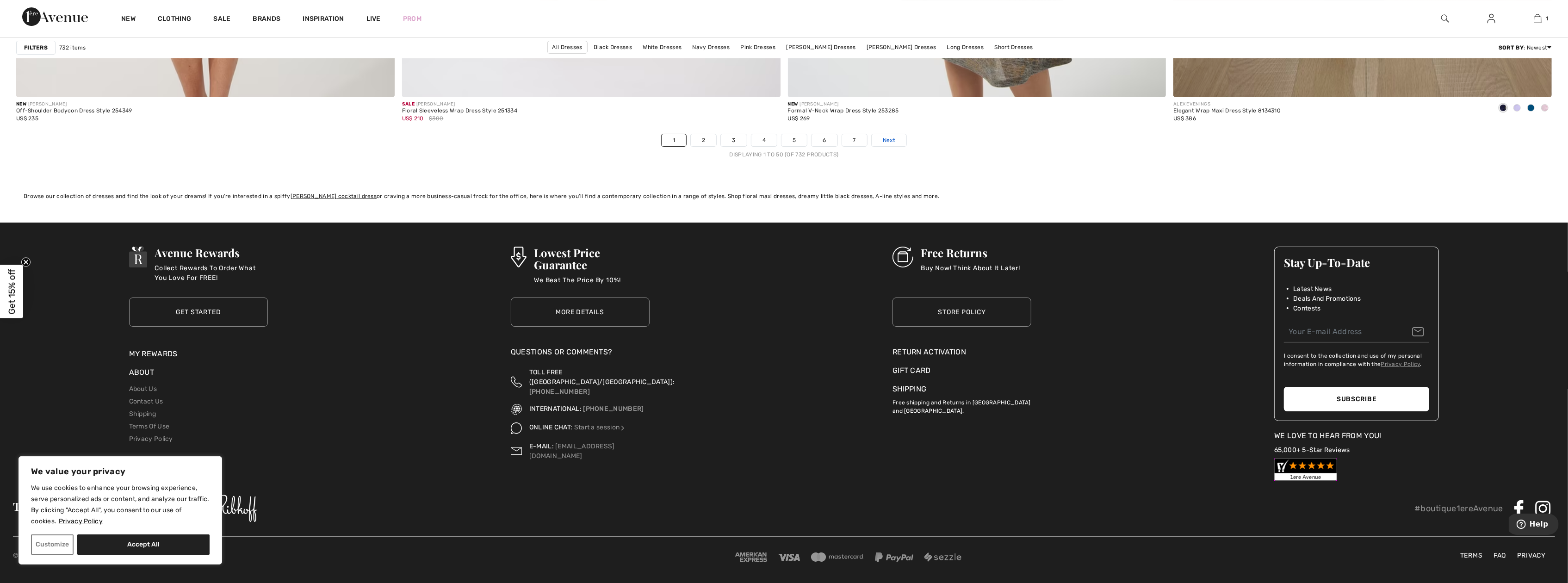
click at [884, 136] on span "Next" at bounding box center [889, 140] width 12 height 9
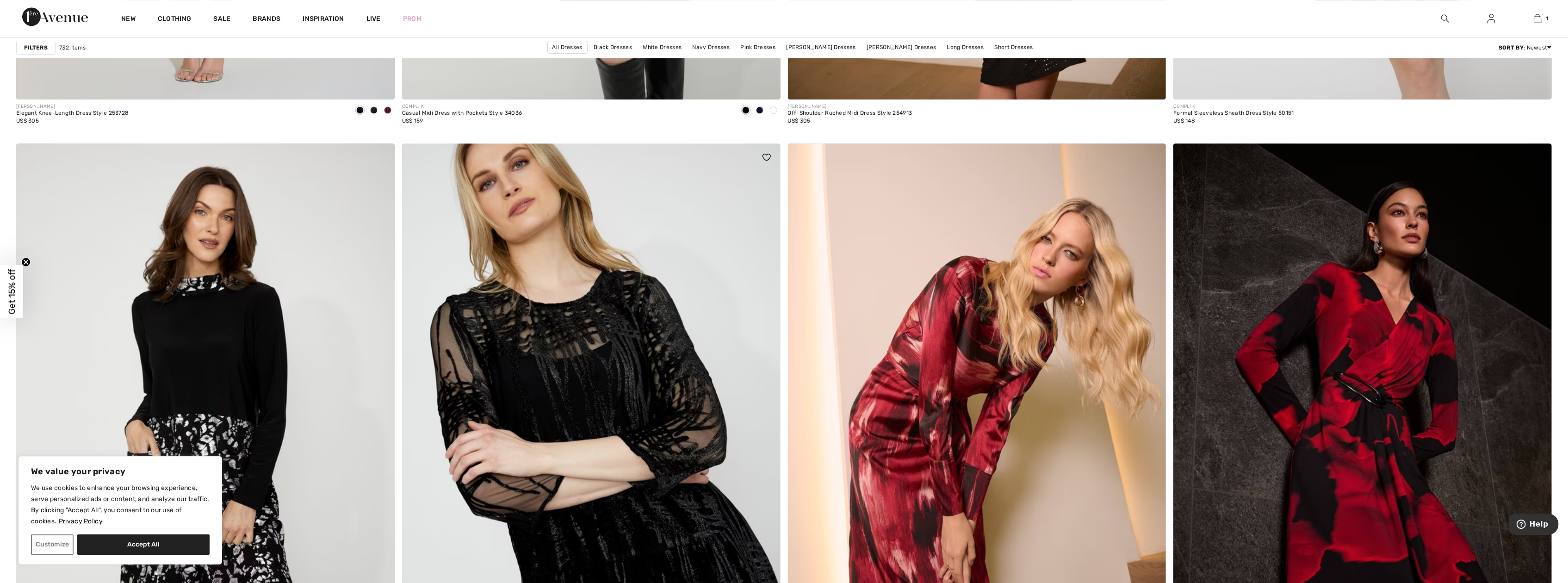
scroll to position [3796, 0]
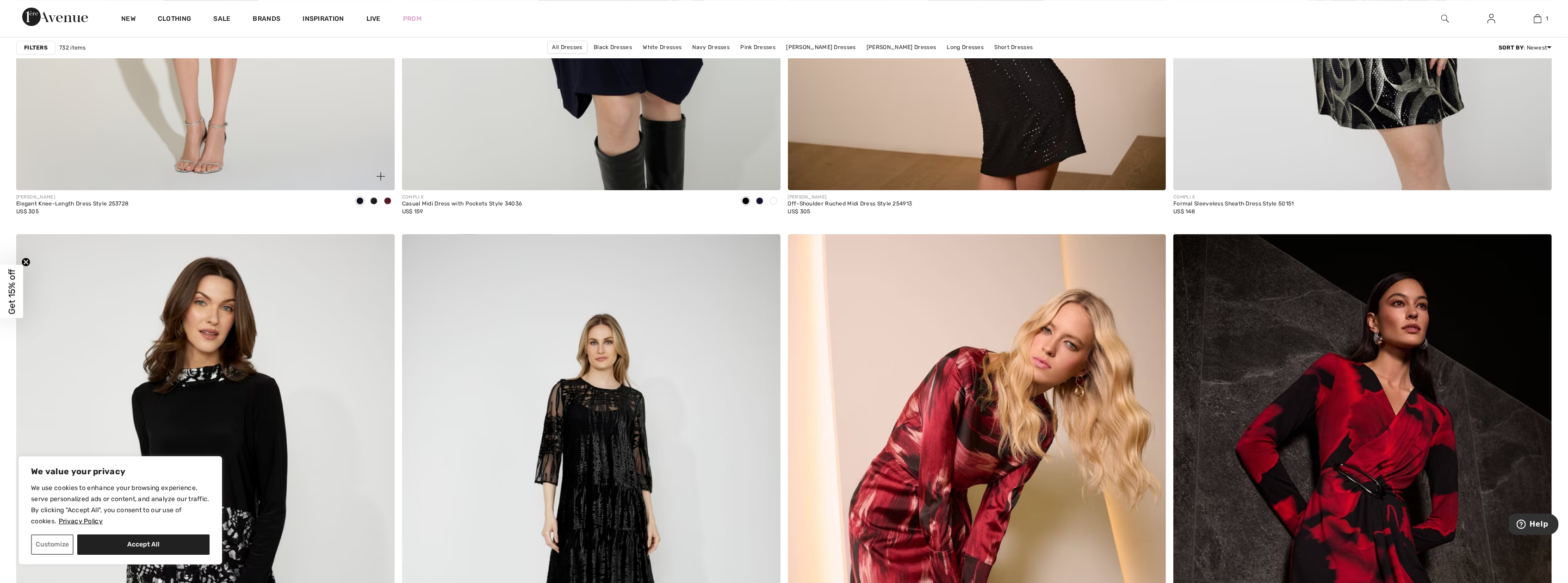
click at [390, 204] on div at bounding box center [388, 202] width 14 height 16
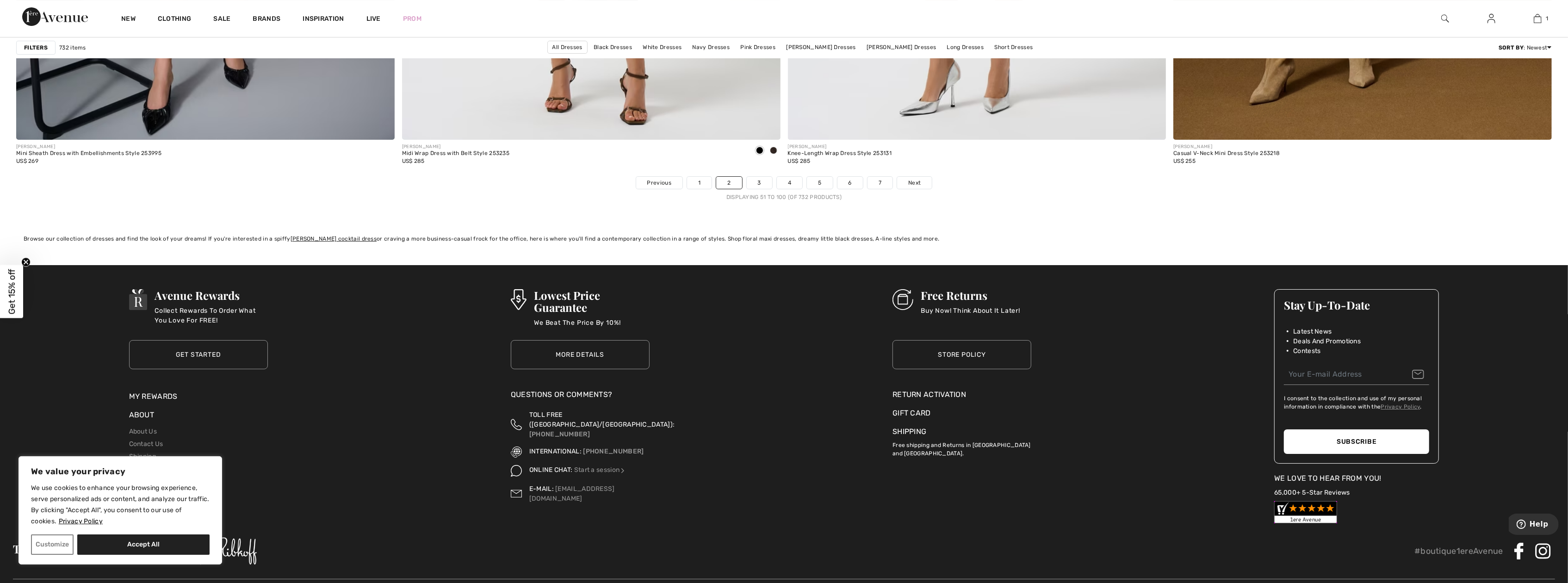
scroll to position [9214, 0]
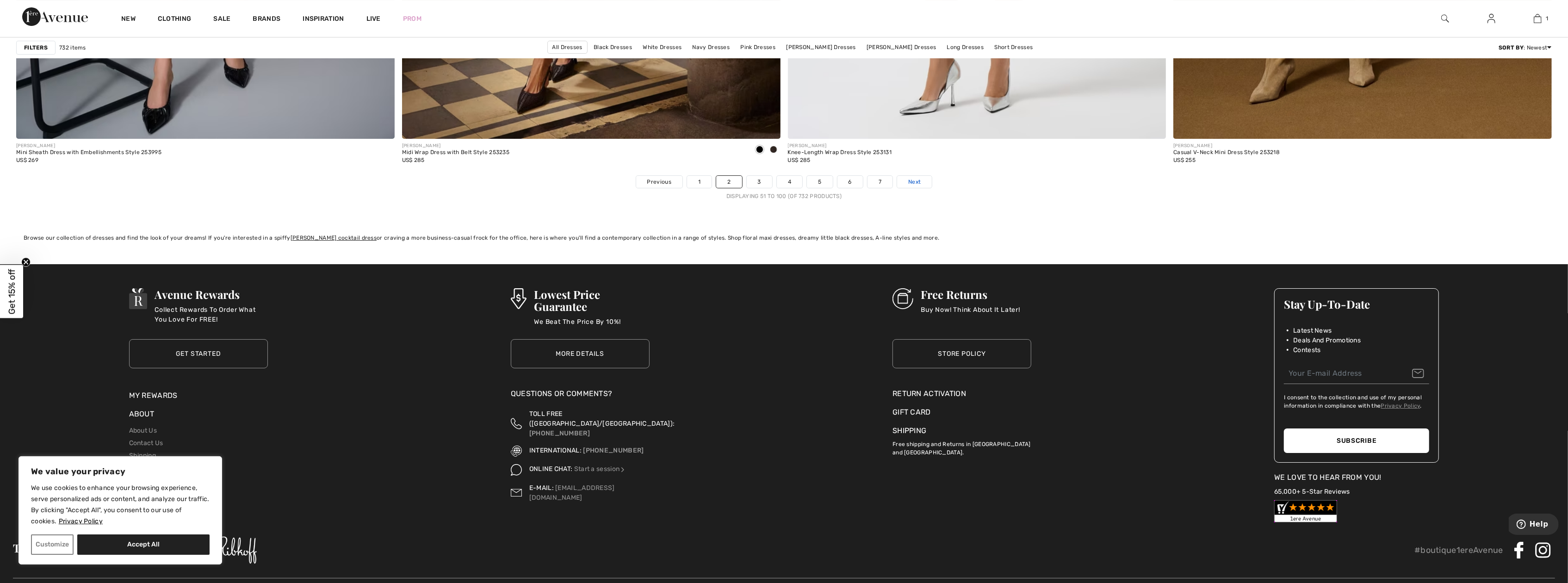
click at [902, 180] on link "Next" at bounding box center [915, 182] width 35 height 12
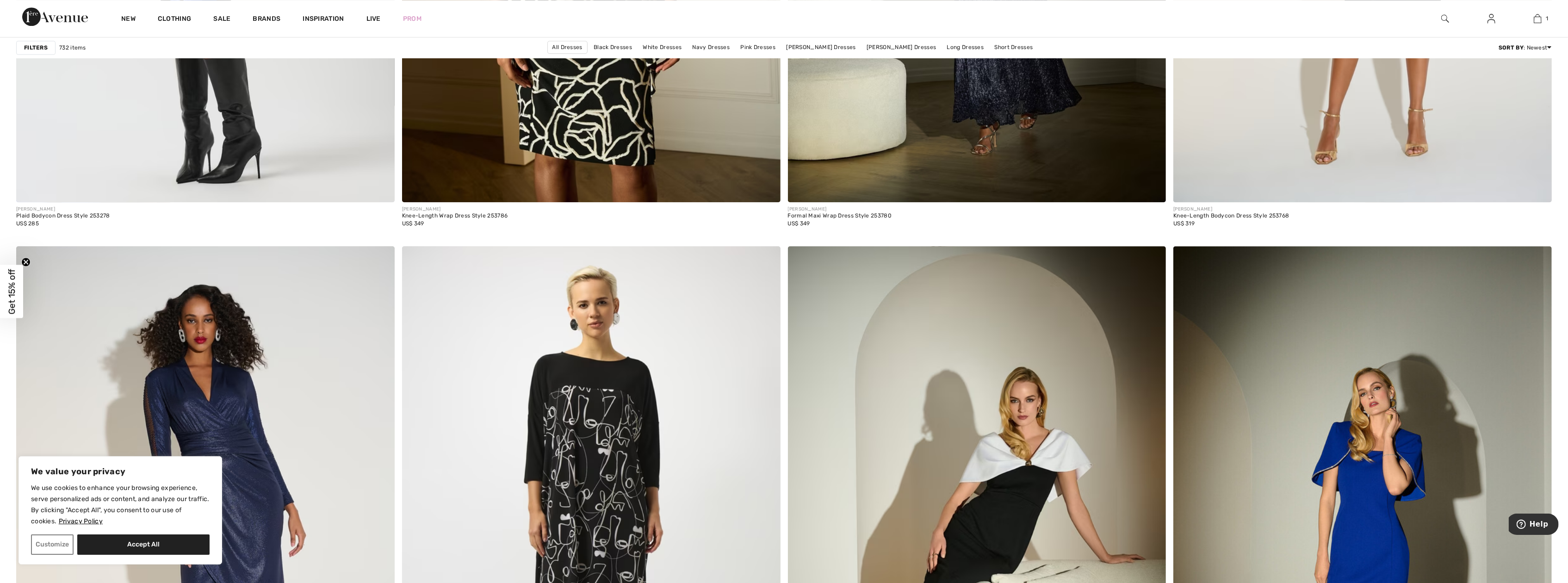
scroll to position [8056, 0]
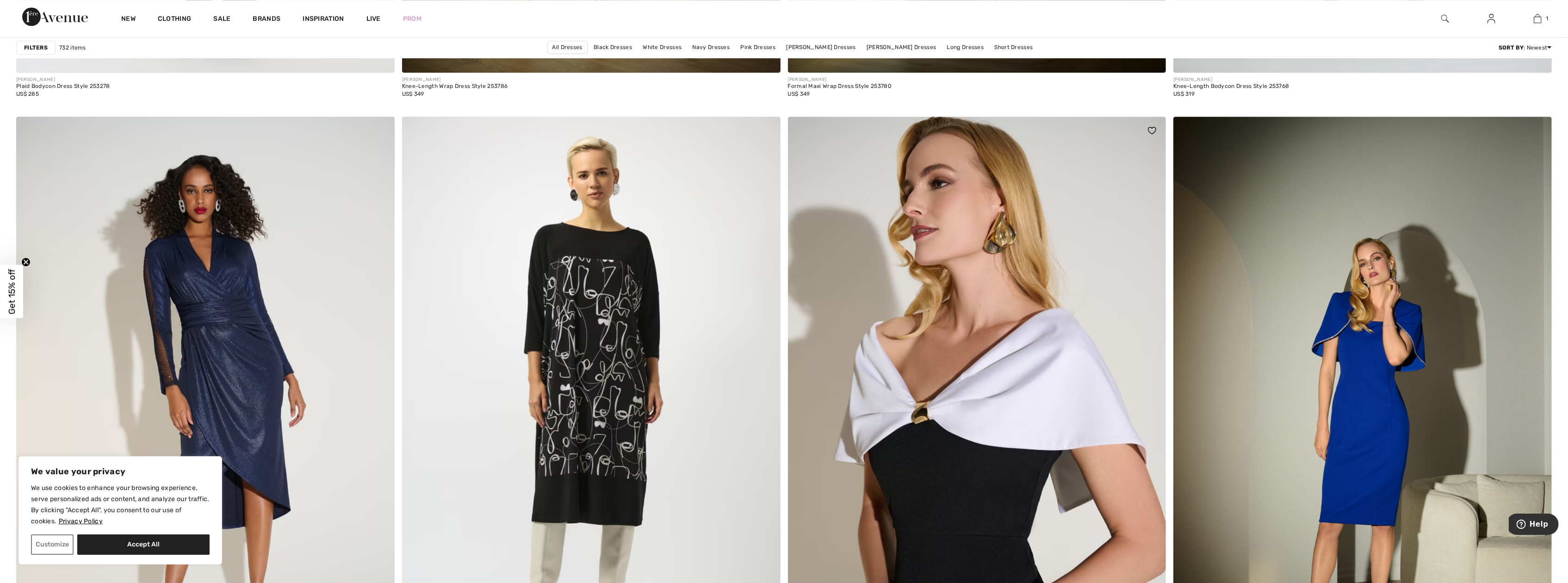
click at [1010, 331] on img at bounding box center [978, 400] width 379 height 568
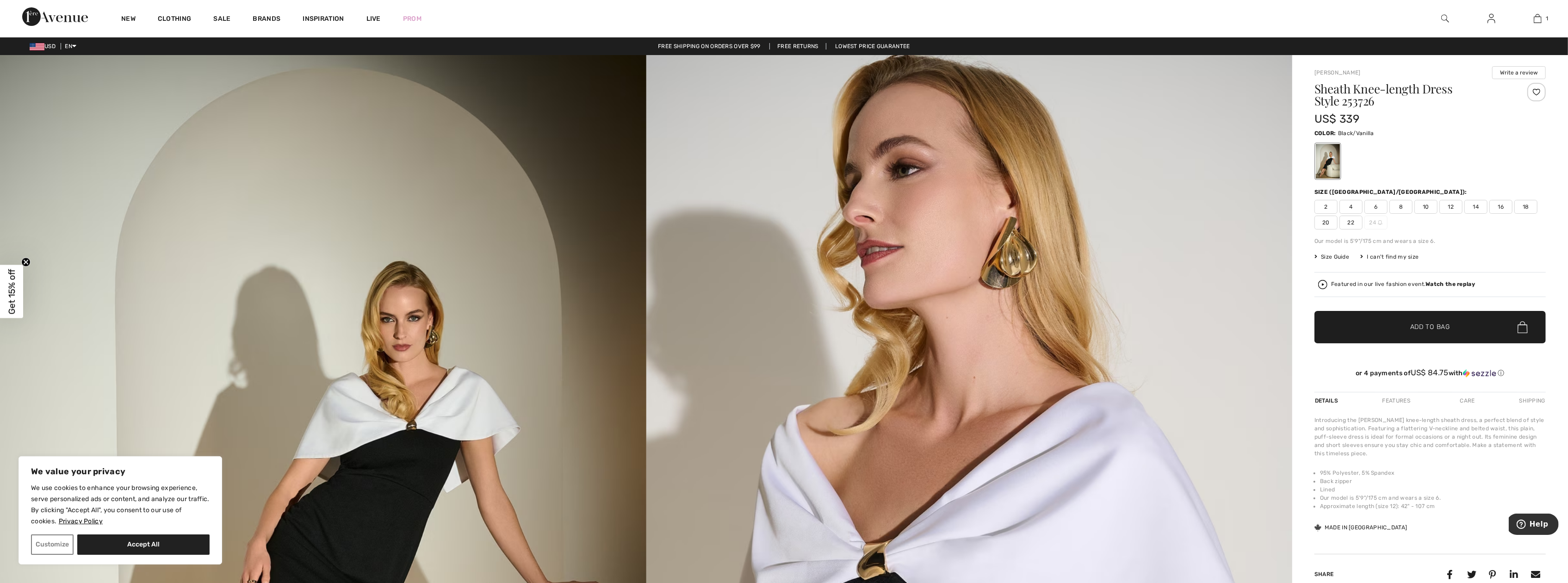
click at [1429, 208] on span "10" at bounding box center [1425, 207] width 23 height 14
click at [1405, 334] on span "✔ Added to Bag Add to Bag" at bounding box center [1431, 327] width 232 height 32
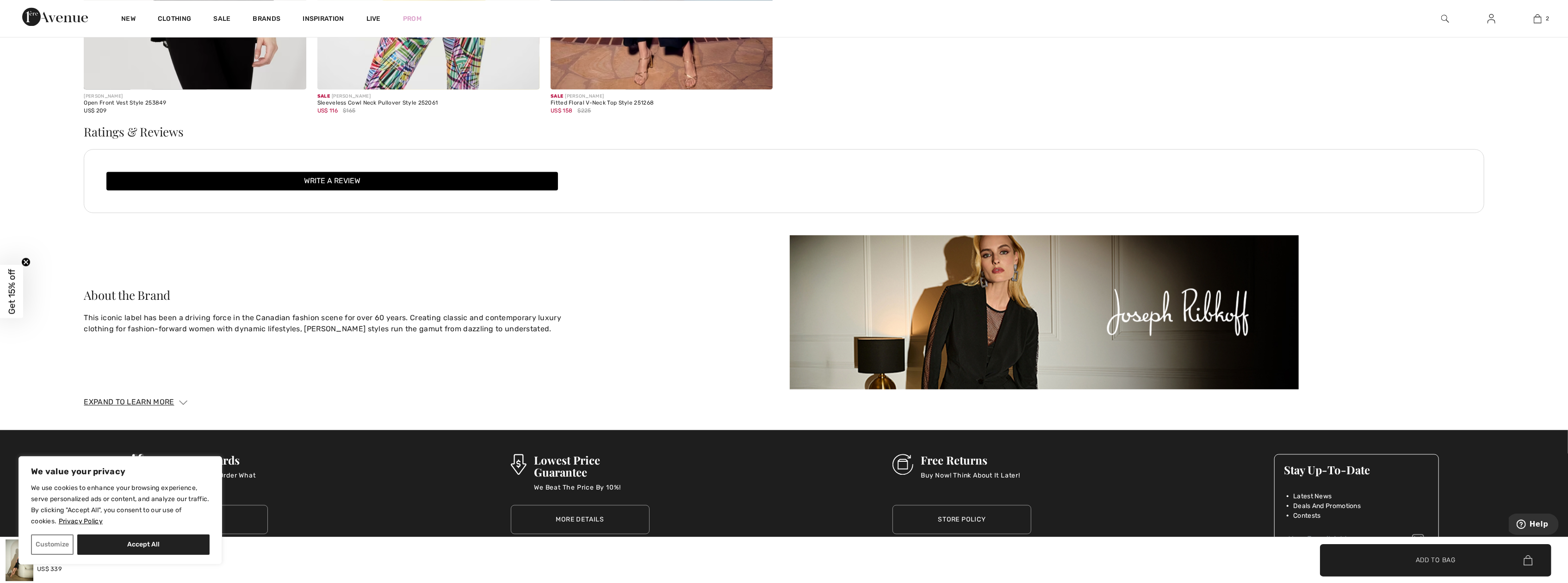
scroll to position [2592, 0]
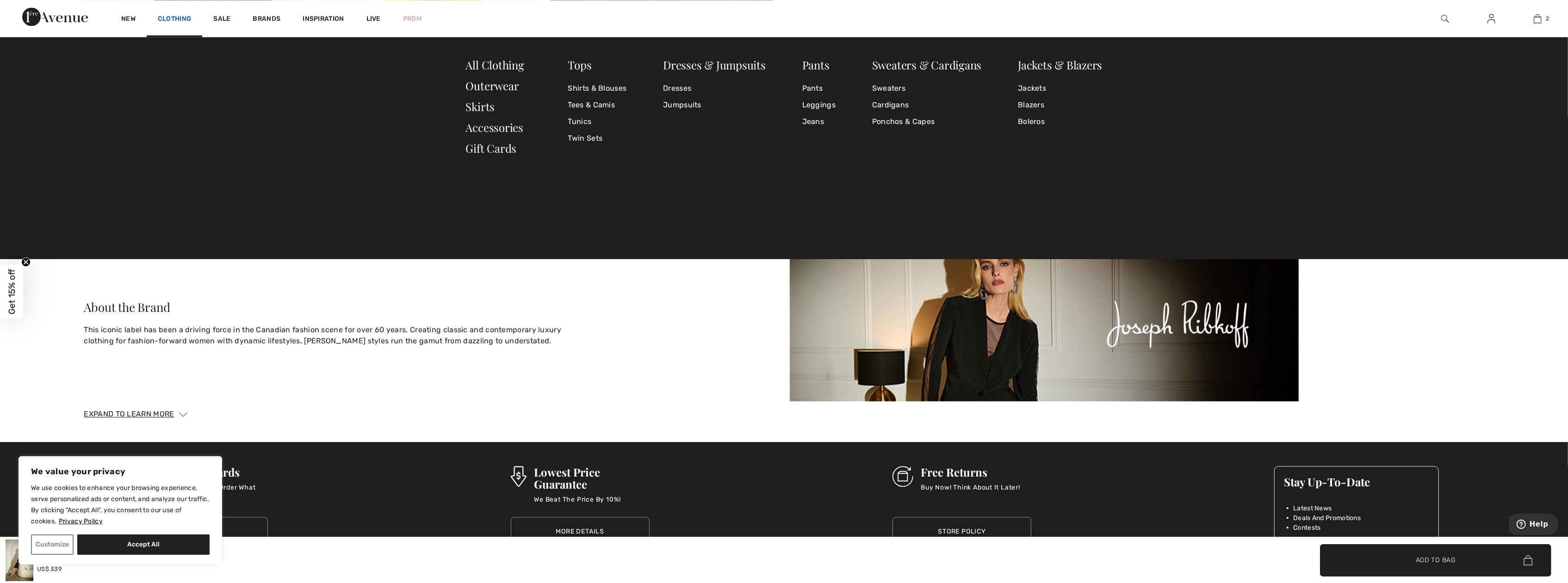
click at [175, 16] on link "Clothing" at bounding box center [175, 19] width 34 height 10
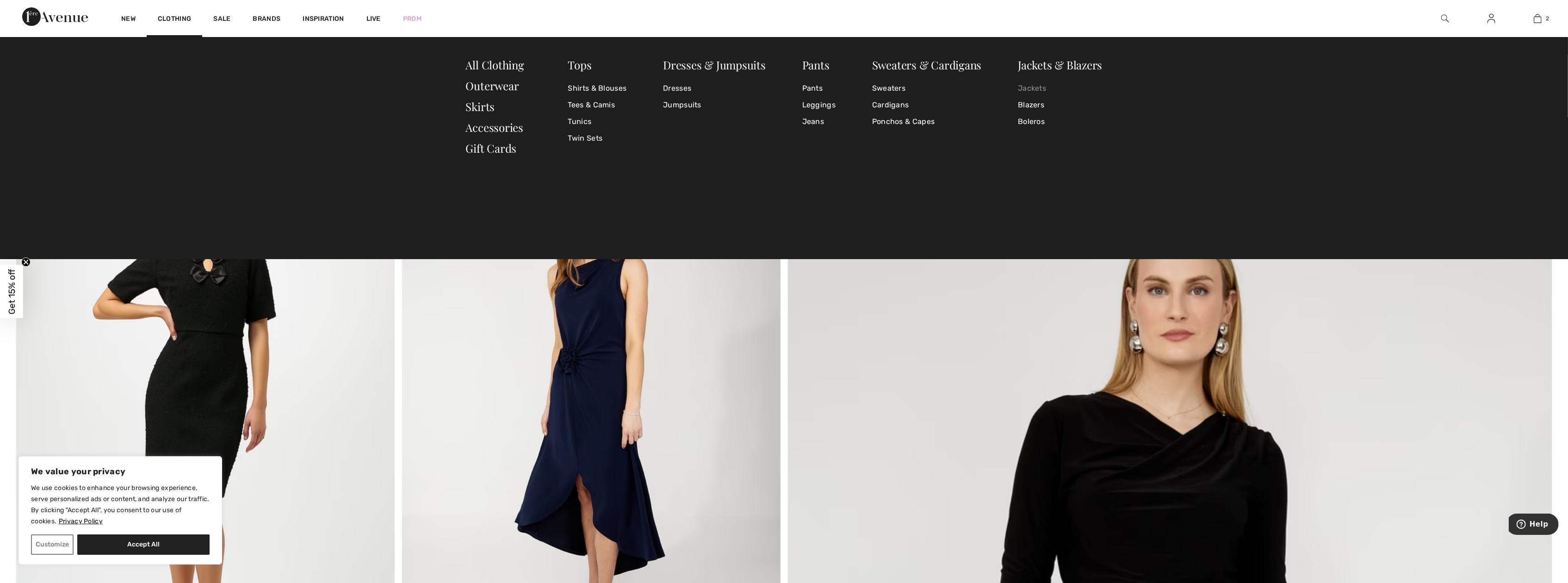
click at [1035, 85] on link "Jackets" at bounding box center [1060, 88] width 84 height 16
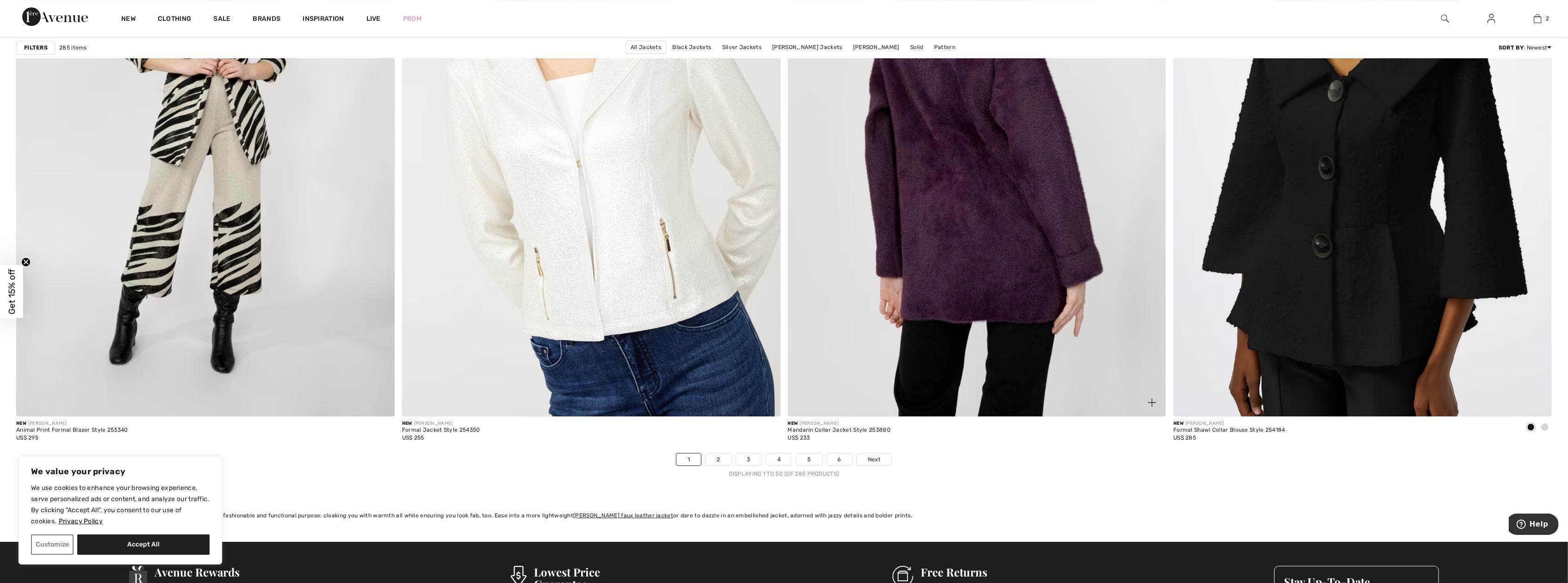
scroll to position [8982, 0]
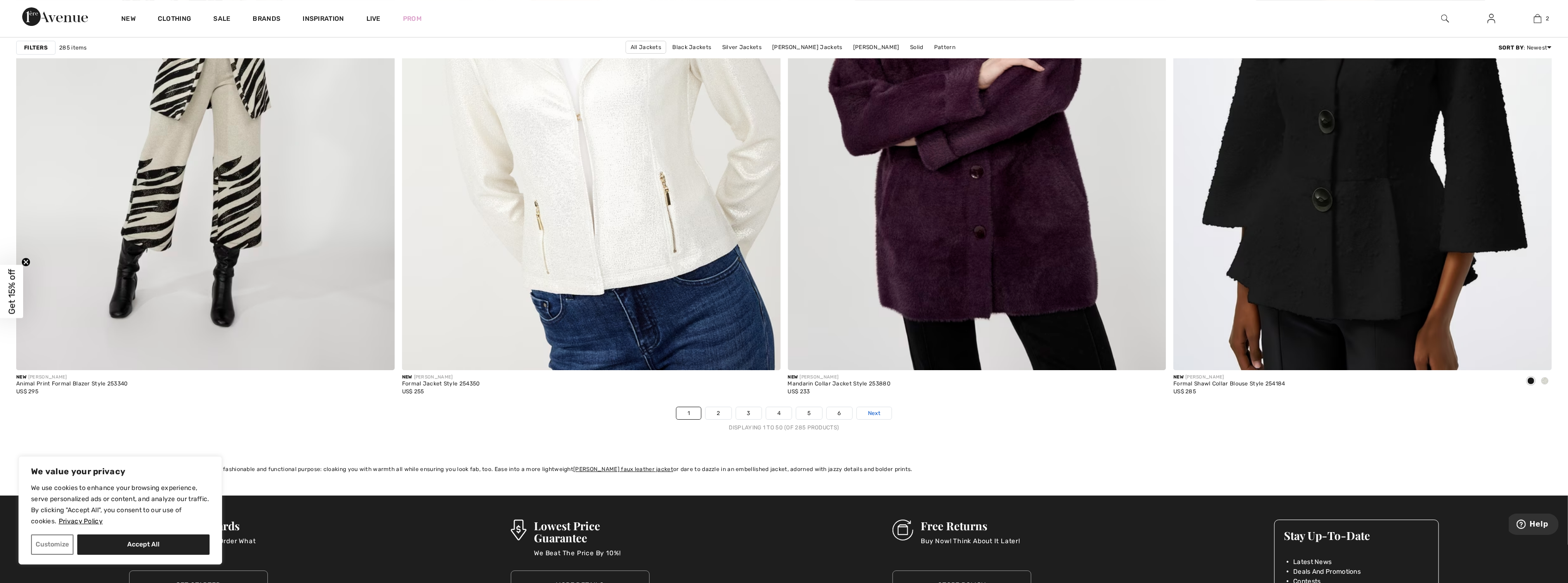
click at [877, 416] on span "Next" at bounding box center [874, 413] width 12 height 9
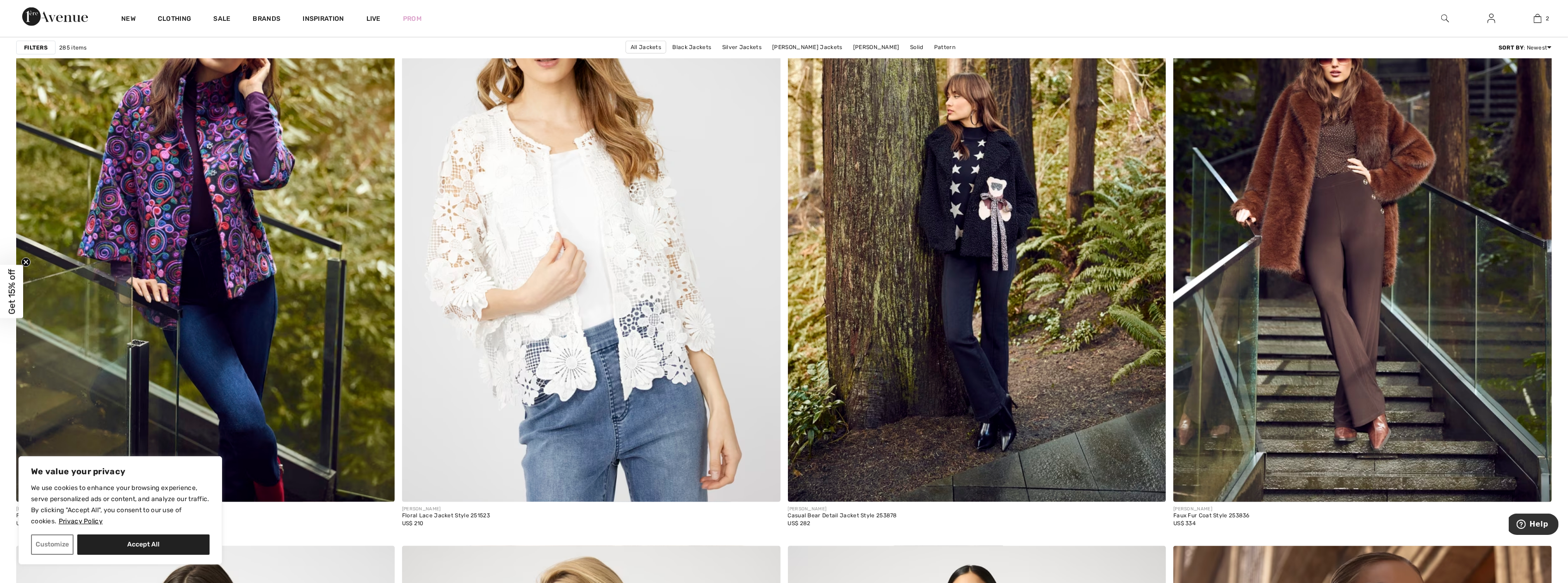
scroll to position [1435, 0]
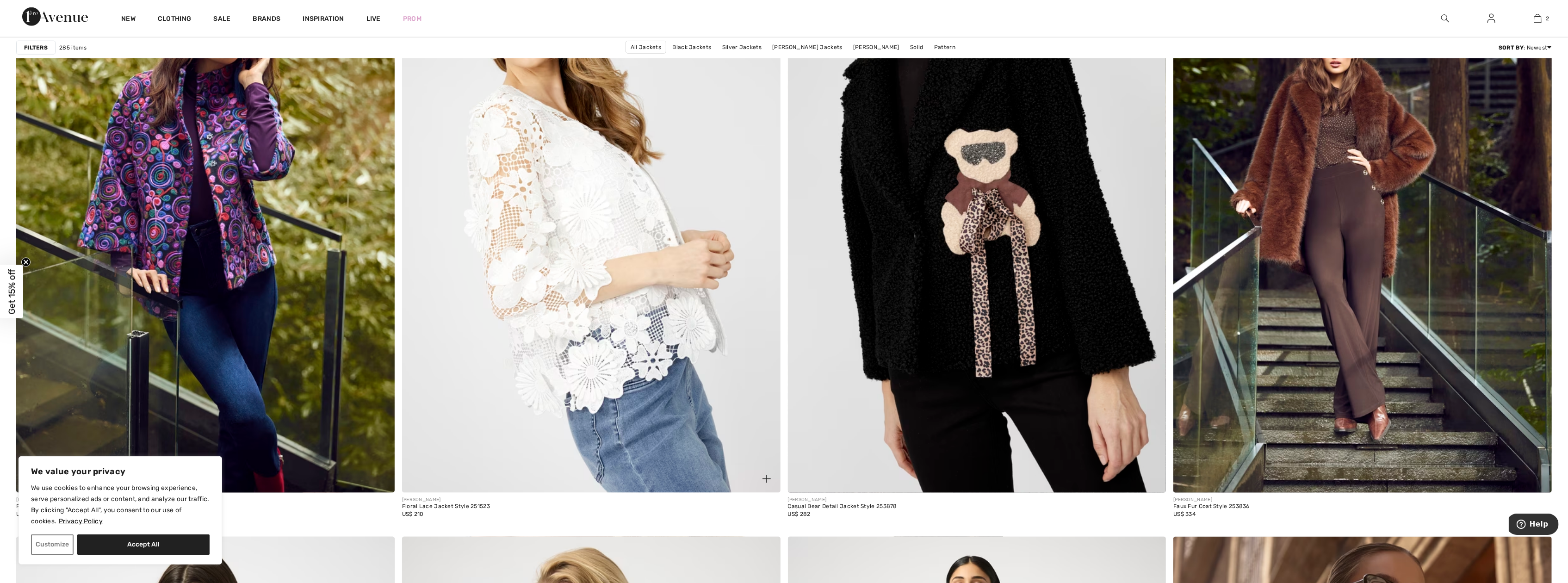
click at [634, 237] on img at bounding box center [591, 208] width 379 height 568
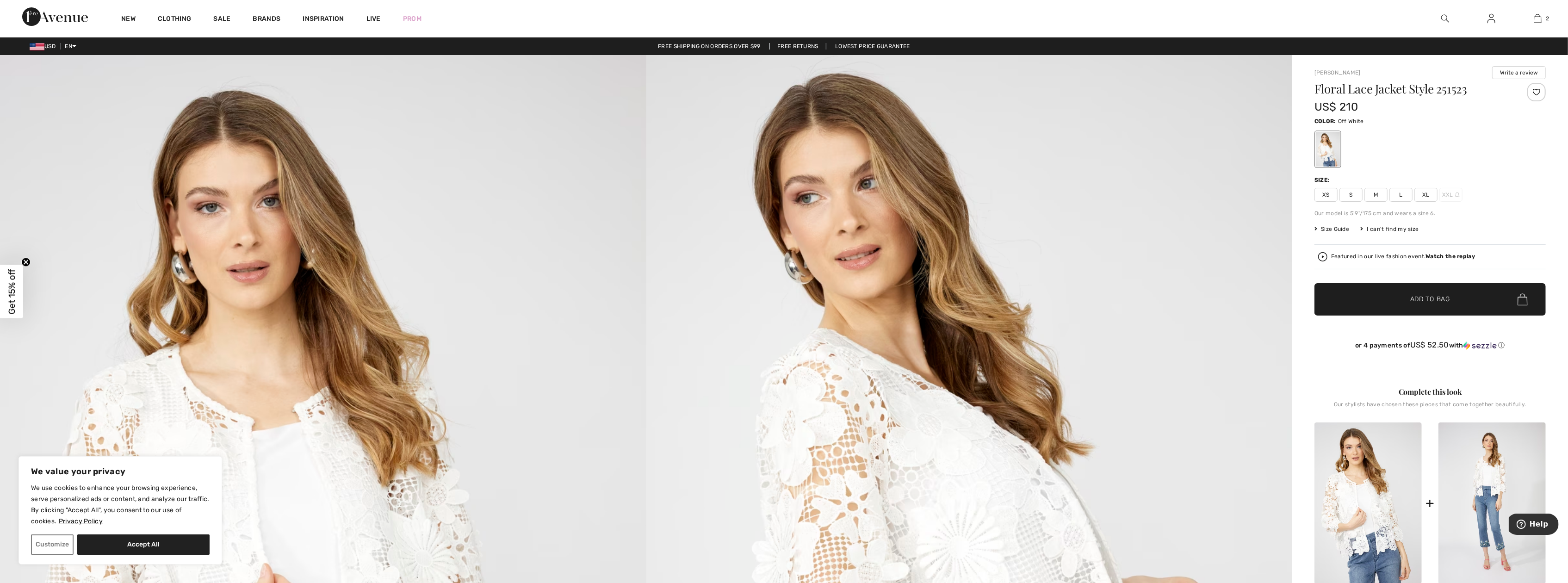
click at [1381, 195] on span "M" at bounding box center [1375, 195] width 23 height 14
click at [1415, 305] on span "✔ Added to Bag Add to Bag" at bounding box center [1431, 299] width 232 height 32
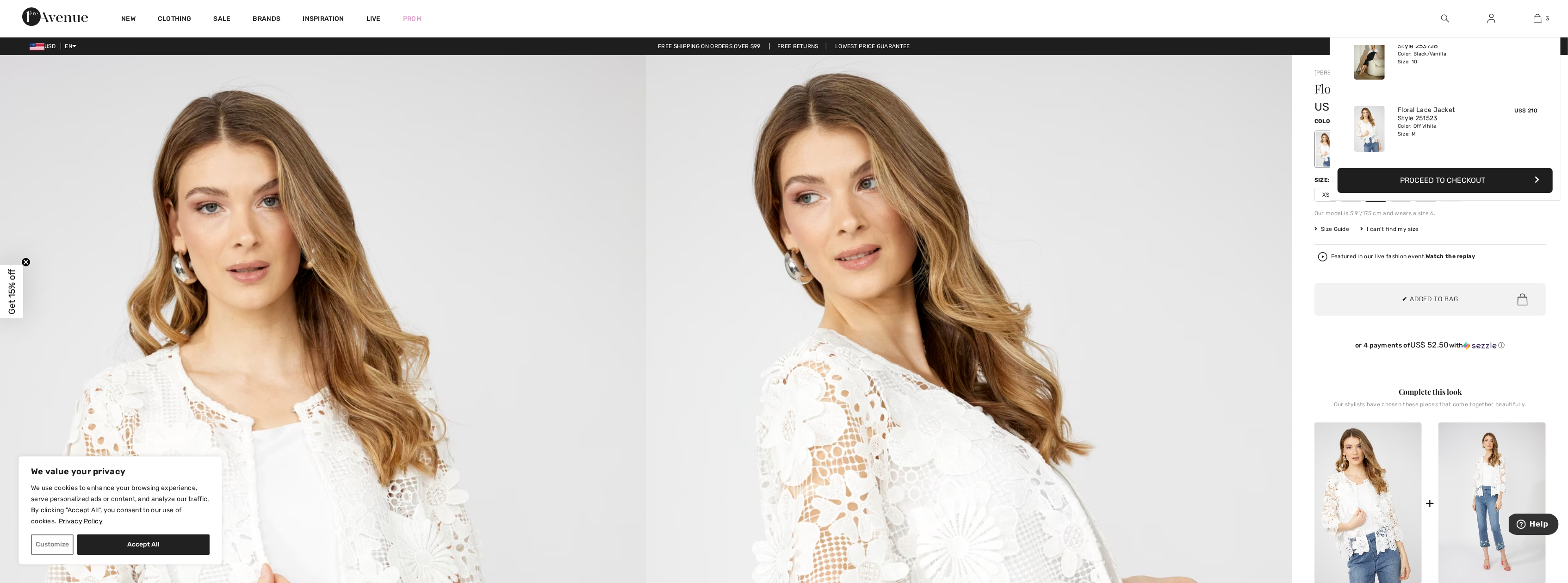
scroll to position [100, 0]
click at [1454, 183] on button "Proceed to Checkout" at bounding box center [1444, 180] width 215 height 25
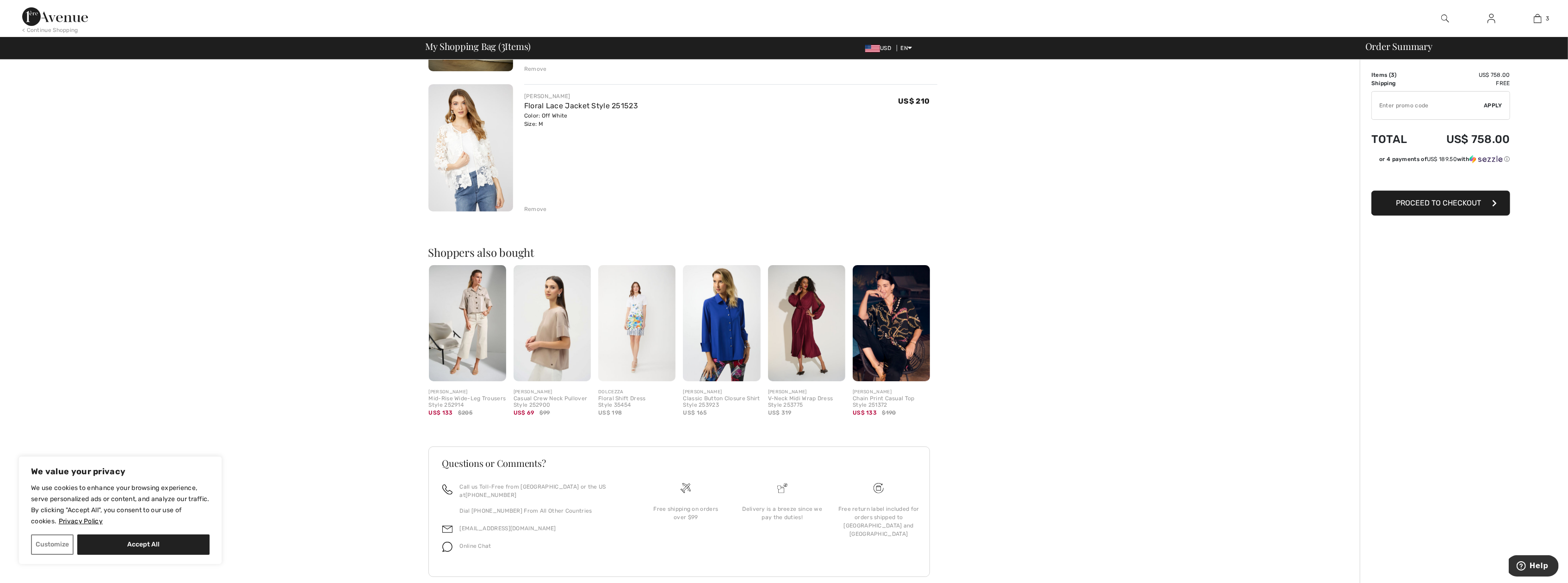
scroll to position [340, 0]
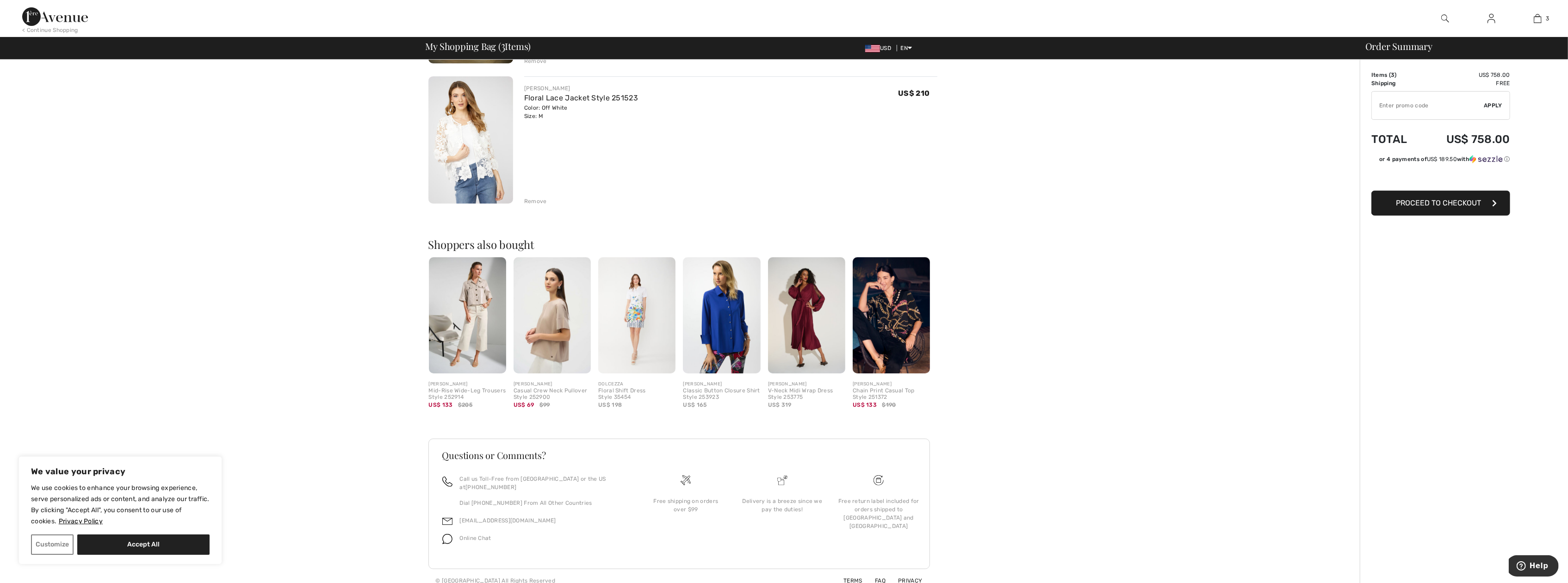
click at [569, 317] on img at bounding box center [551, 316] width 77 height 116
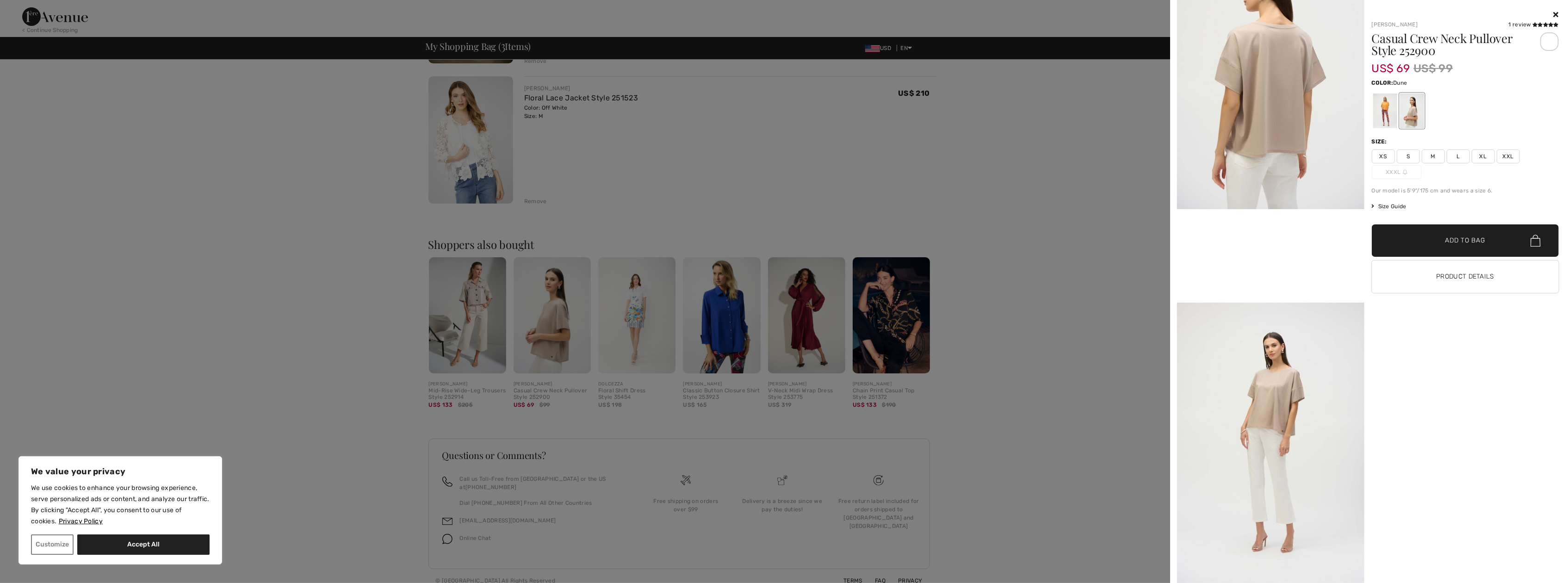
scroll to position [577, 0]
click at [1380, 112] on div at bounding box center [1385, 111] width 24 height 35
